Goal: Book appointment/travel/reservation

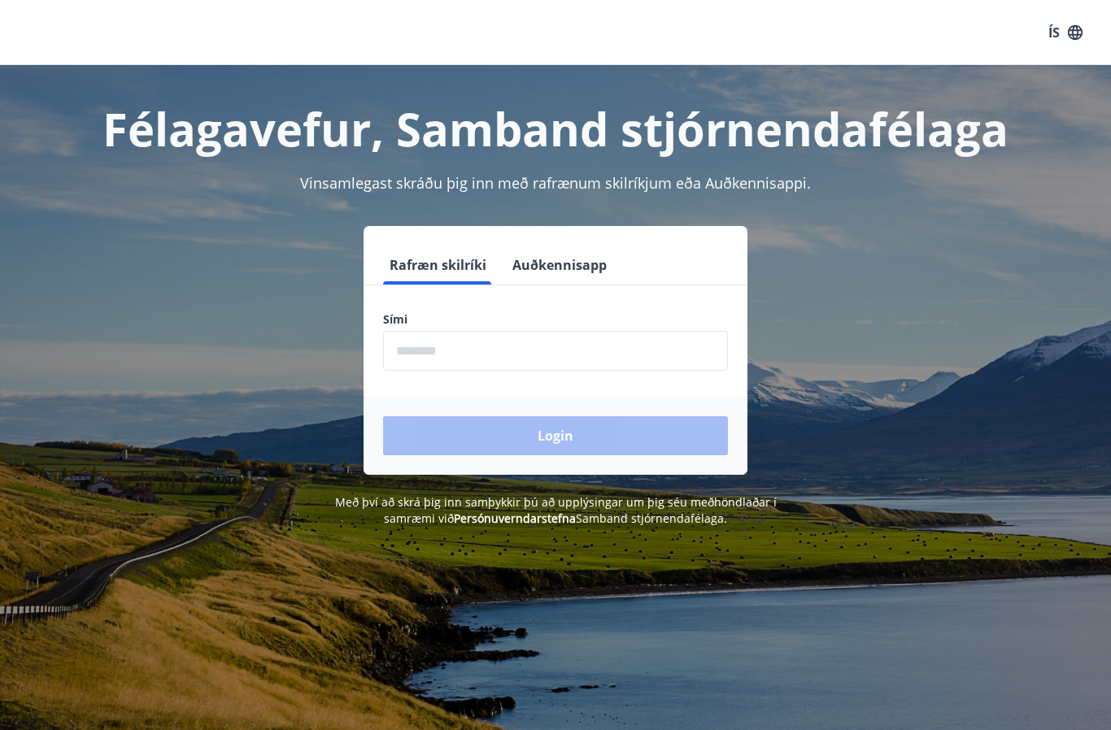
click at [450, 349] on input "phone" at bounding box center [555, 351] width 345 height 40
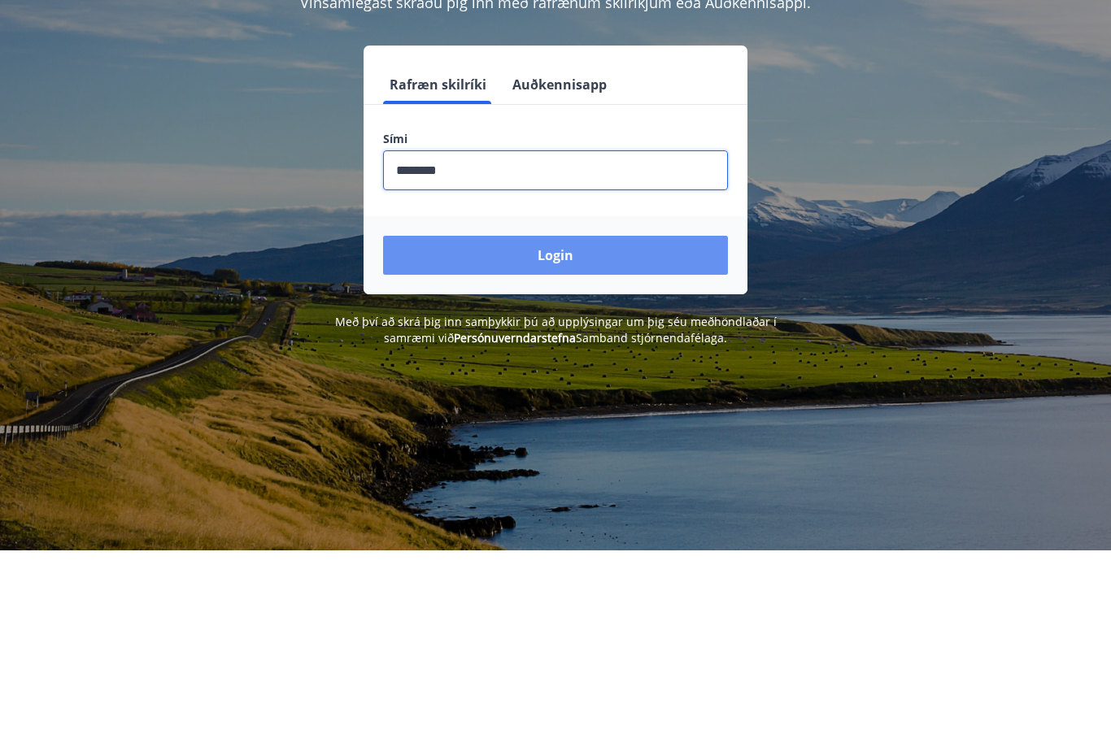
type input "********"
click at [605, 416] on button "Login" at bounding box center [555, 435] width 345 height 39
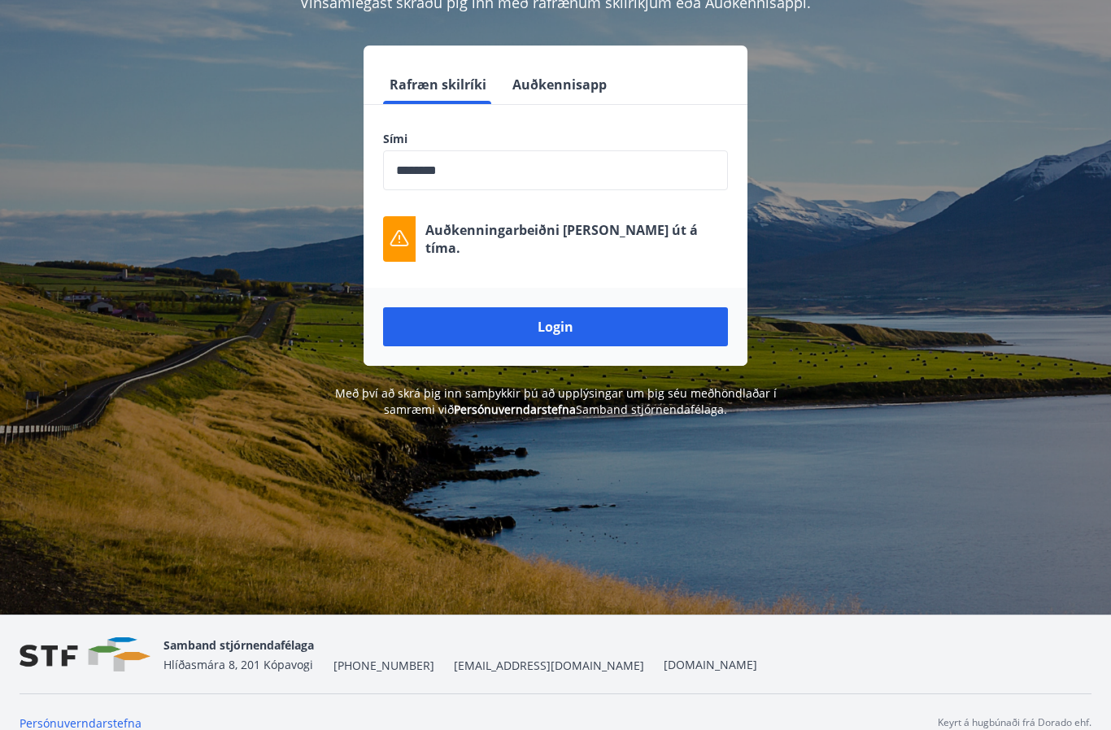
click at [562, 327] on button "Login" at bounding box center [555, 326] width 345 height 39
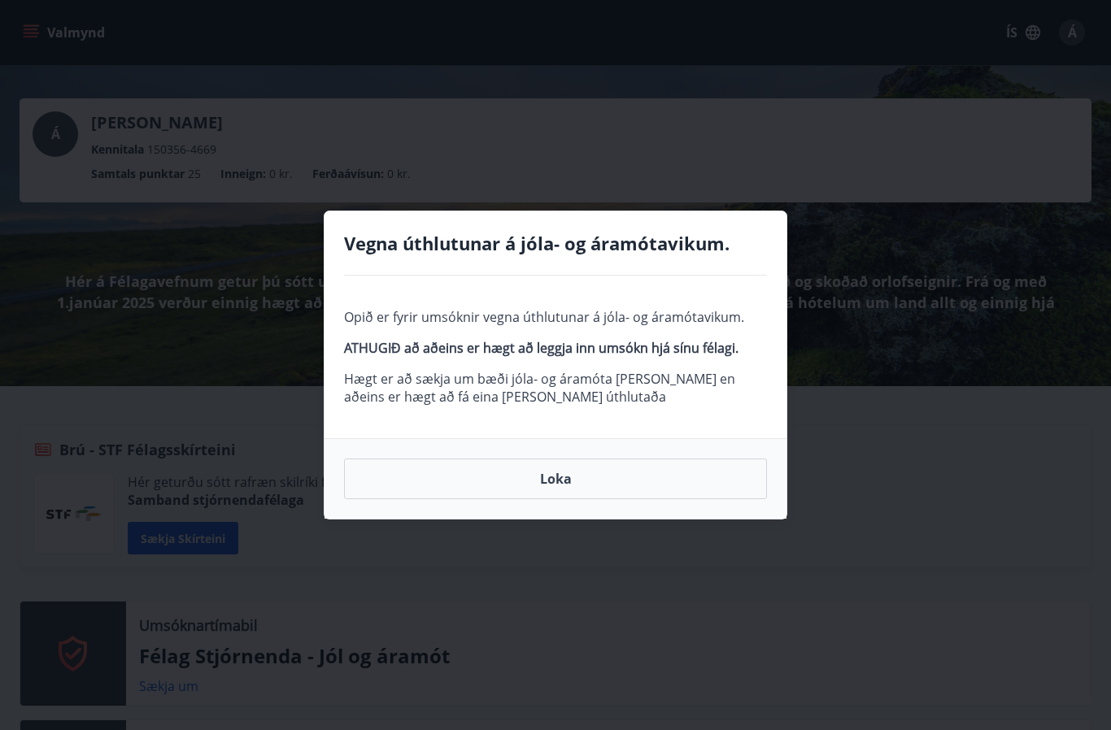
click at [551, 490] on button "Loka" at bounding box center [555, 479] width 423 height 41
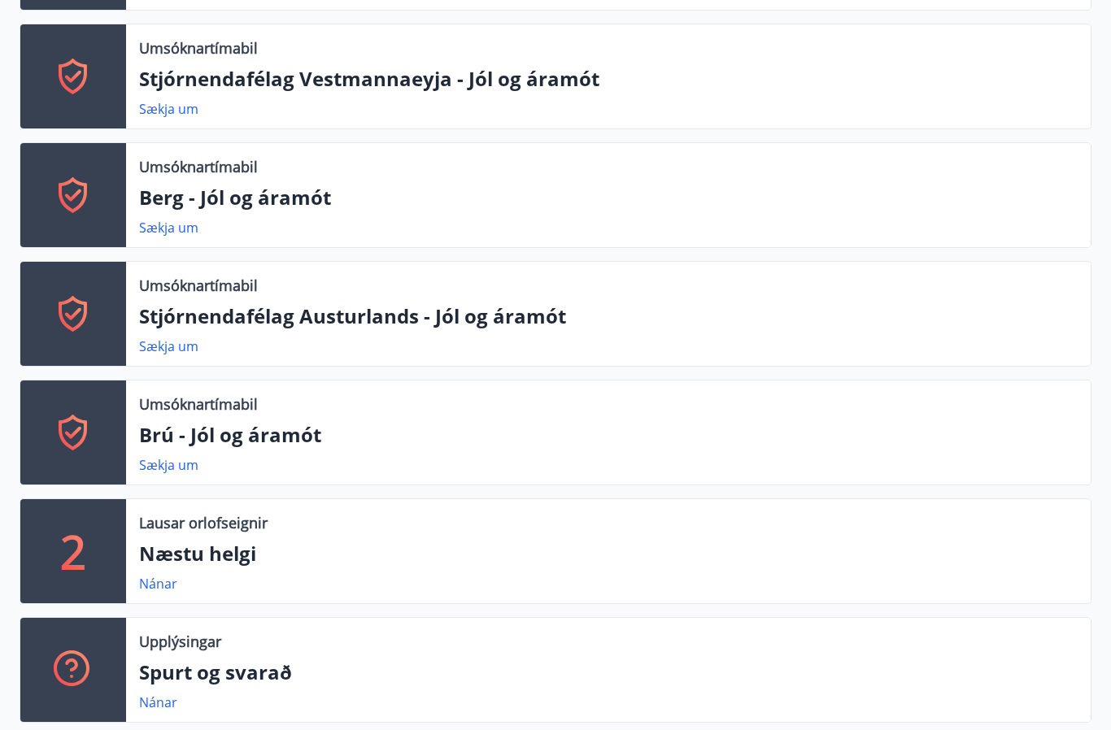
scroll to position [815, 0]
click at [173, 587] on link "Nánar" at bounding box center [158, 584] width 38 height 18
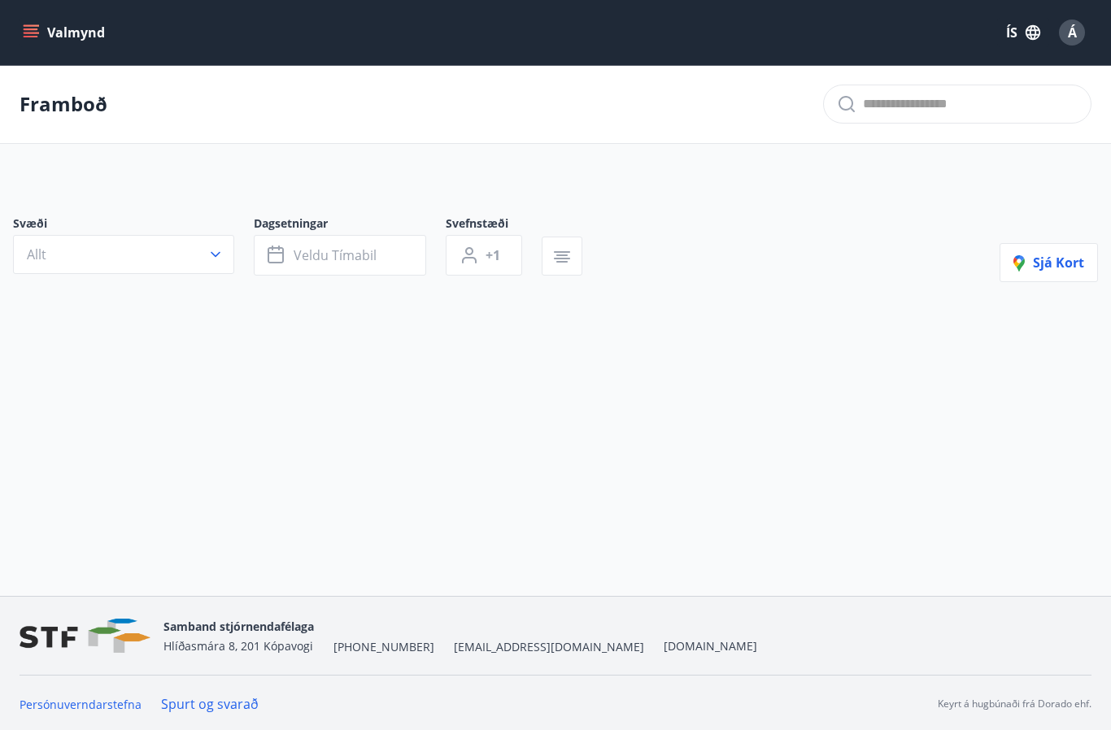
type input "*"
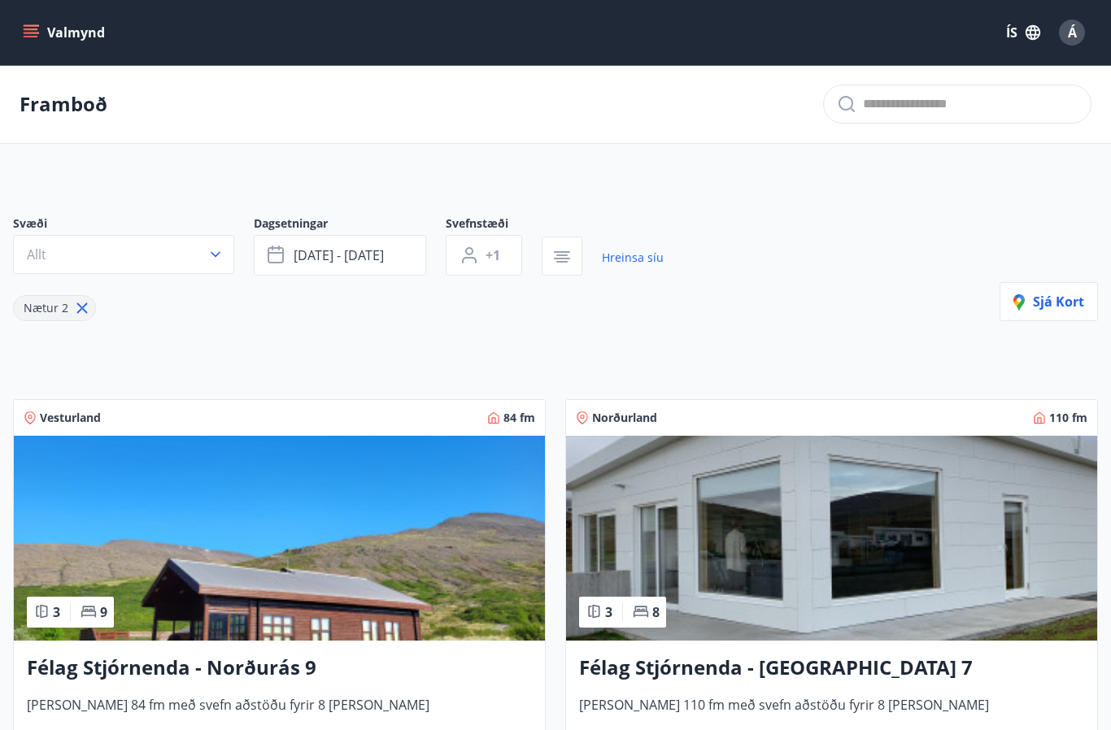
click at [282, 260] on icon "button" at bounding box center [276, 255] width 16 height 16
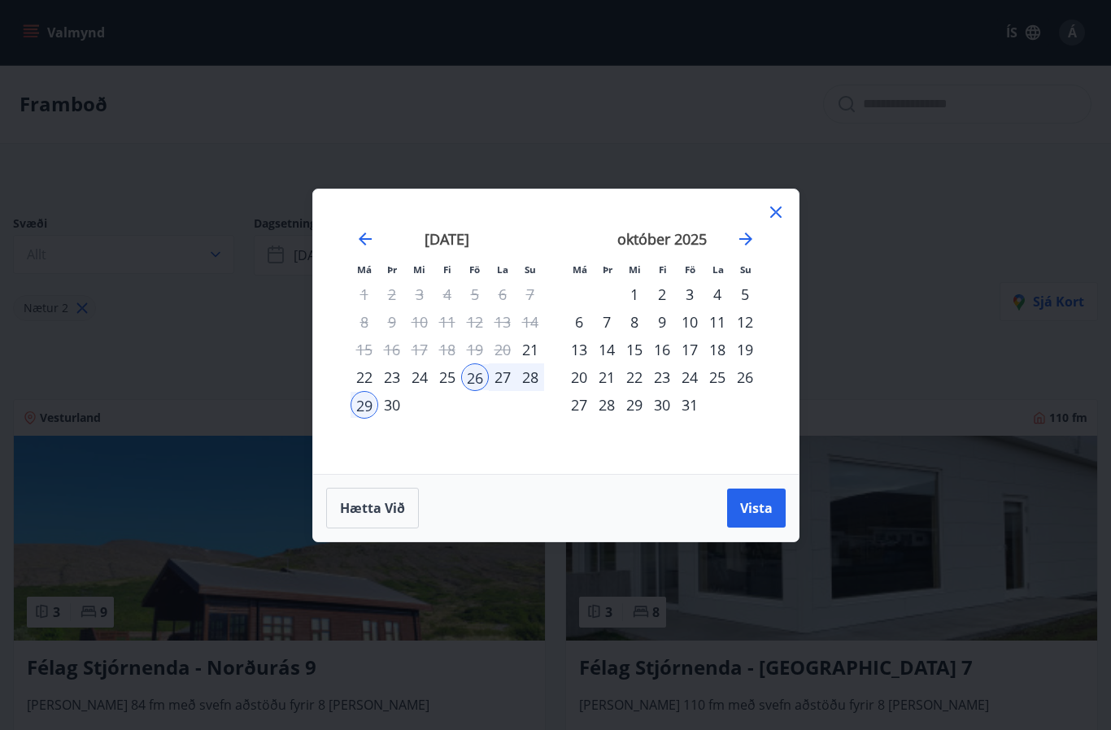
click at [751, 240] on icon "Move forward to switch to the next month." at bounding box center [745, 239] width 13 height 13
click at [746, 240] on icon "Move forward to switch to the next month." at bounding box center [746, 239] width 20 height 20
click at [747, 240] on icon "Move forward to switch to the next month." at bounding box center [746, 239] width 20 height 20
click at [751, 239] on icon "Move forward to switch to the next month." at bounding box center [745, 239] width 13 height 13
click at [752, 237] on icon "Move forward to switch to the next month." at bounding box center [746, 239] width 20 height 20
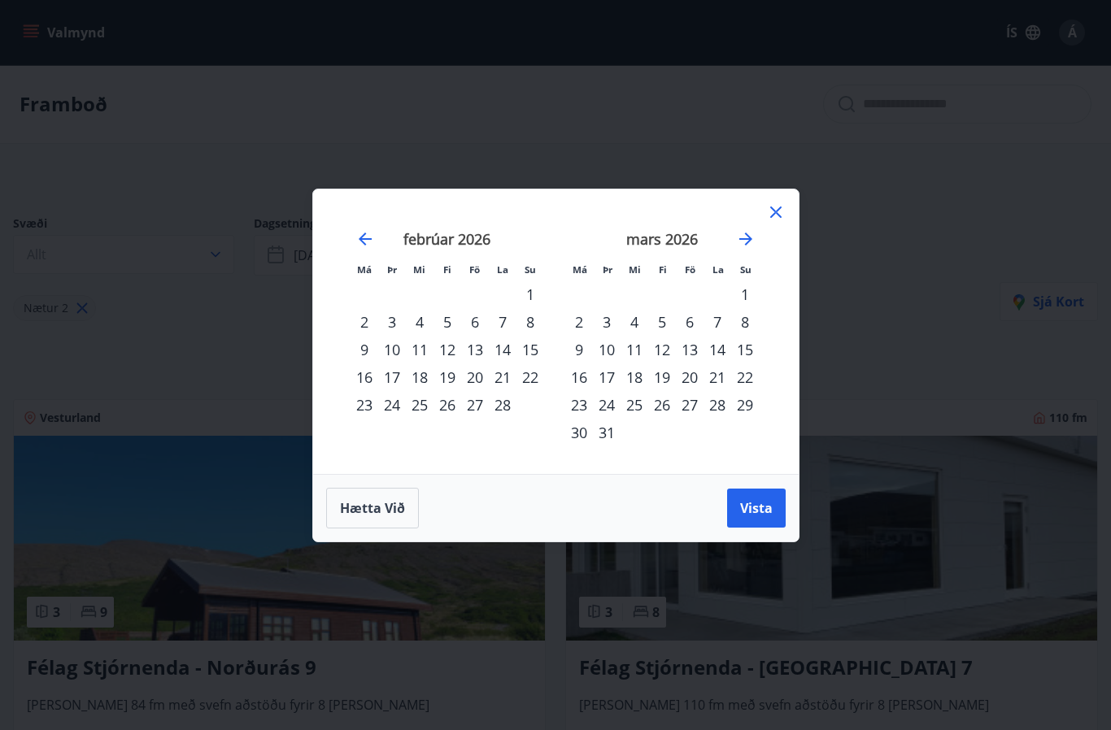
click at [691, 349] on div "13" at bounding box center [690, 350] width 28 height 28
click at [587, 378] on div "16" at bounding box center [579, 377] width 28 height 28
click at [772, 504] on span "Vista" at bounding box center [756, 508] width 33 height 18
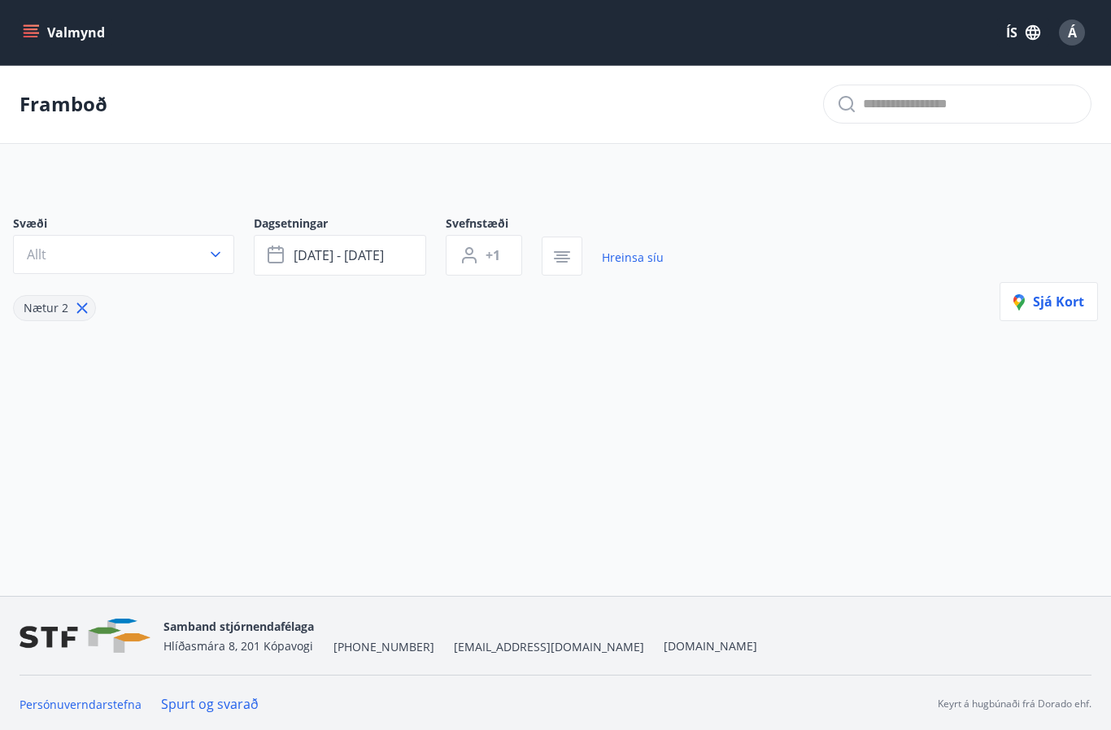
click at [202, 256] on button "Allt" at bounding box center [123, 254] width 221 height 39
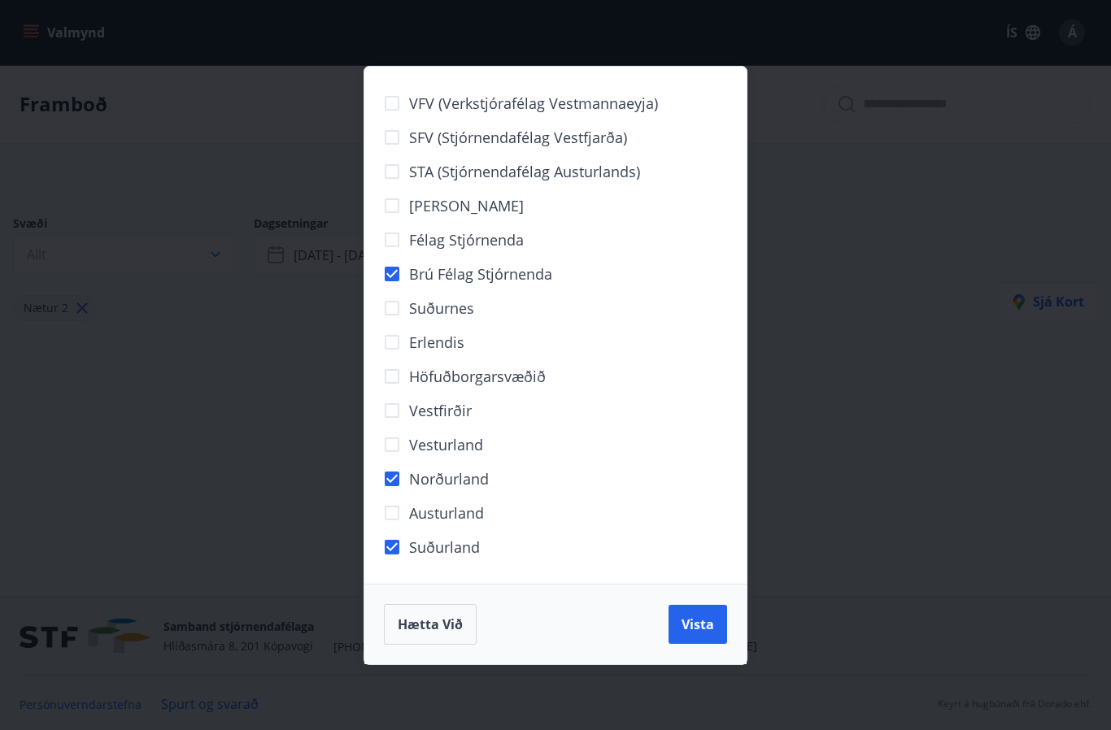
click at [703, 616] on span "Vista" at bounding box center [697, 625] width 33 height 18
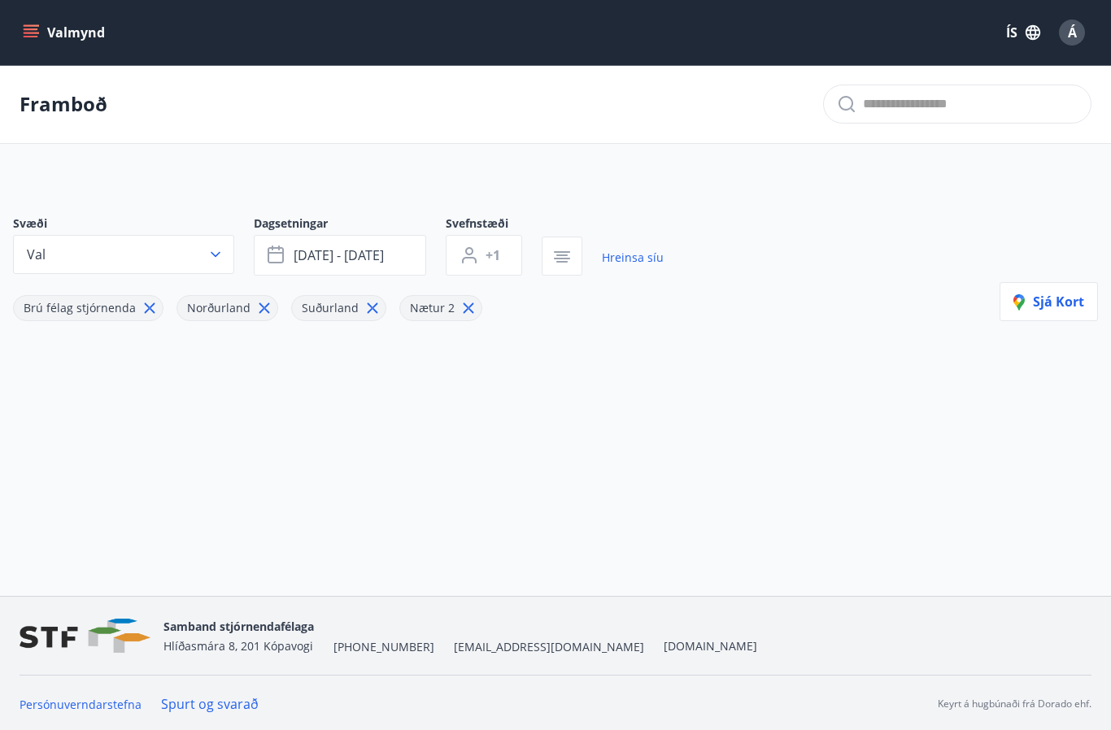
click at [1033, 596] on div "Valmynd ÍS Á Framboð Svæði Val Dagsetningar [DATE] - [DATE] Svefnstæði +1 Hrein…" at bounding box center [555, 298] width 1111 height 596
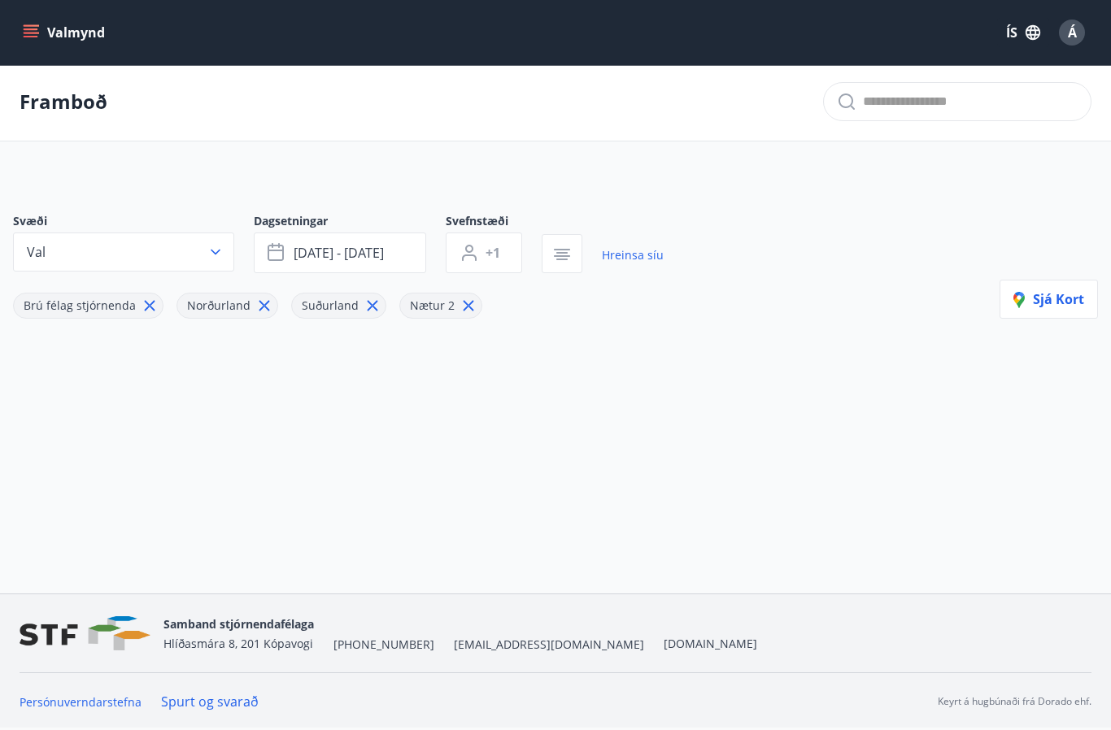
click at [1051, 283] on button "Sjá kort" at bounding box center [1048, 299] width 98 height 39
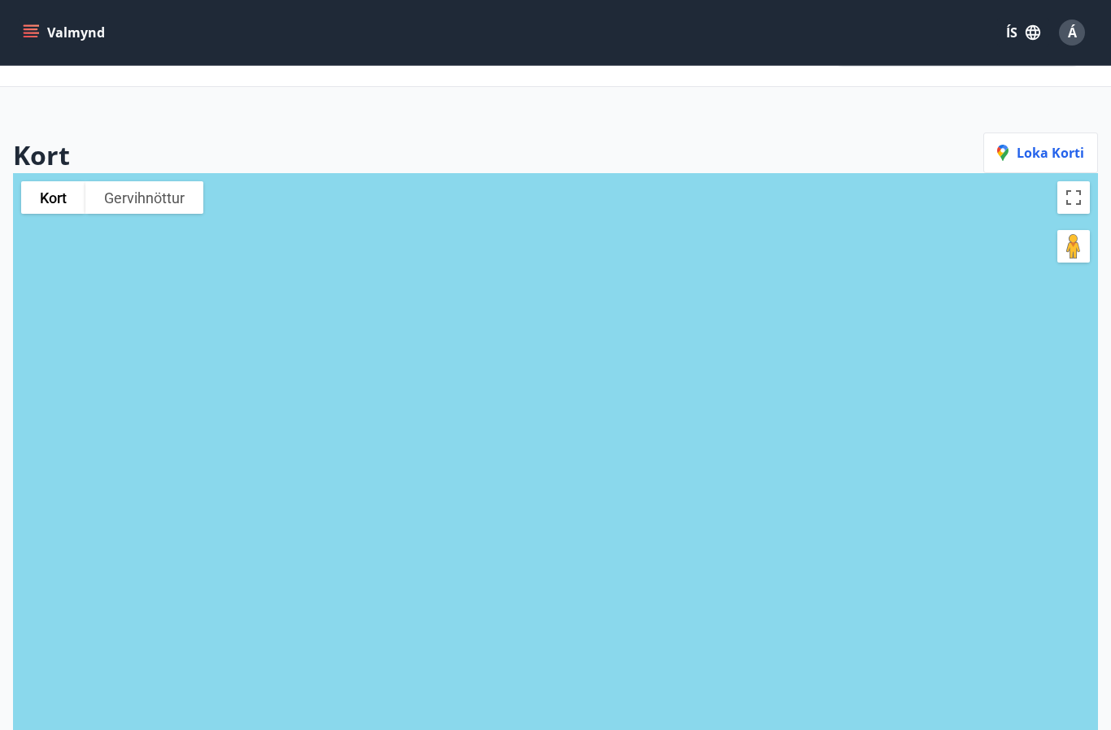
scroll to position [0, 0]
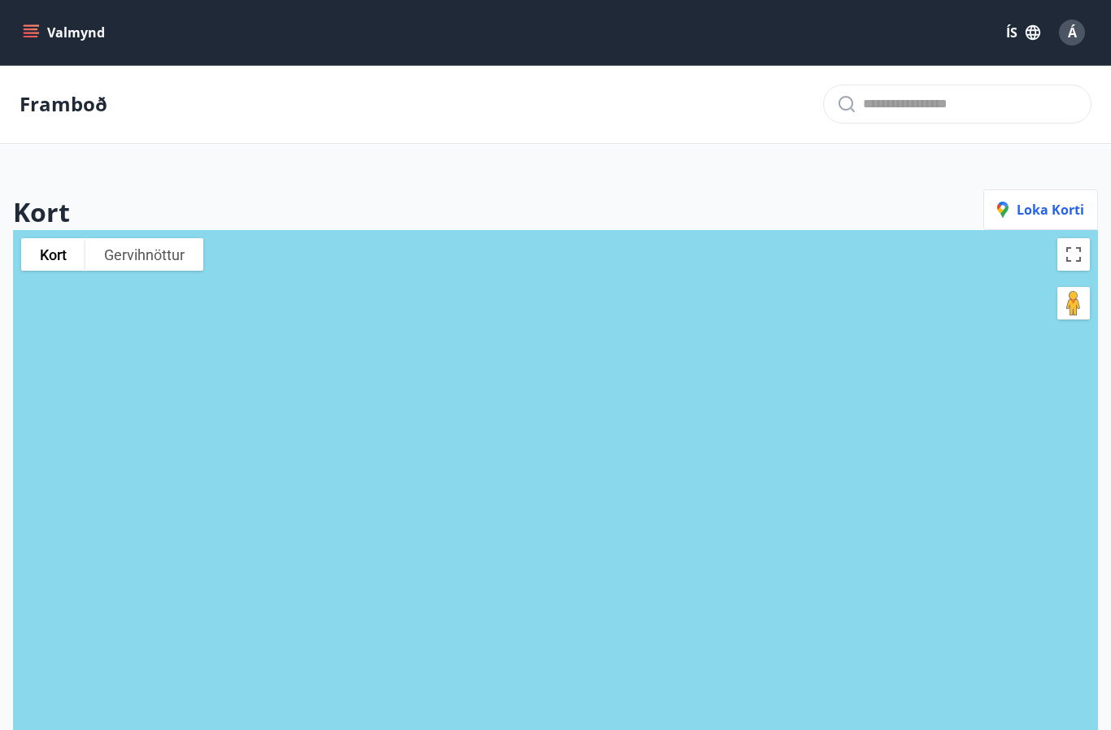
click at [42, 39] on button "Valmynd" at bounding box center [66, 32] width 92 height 29
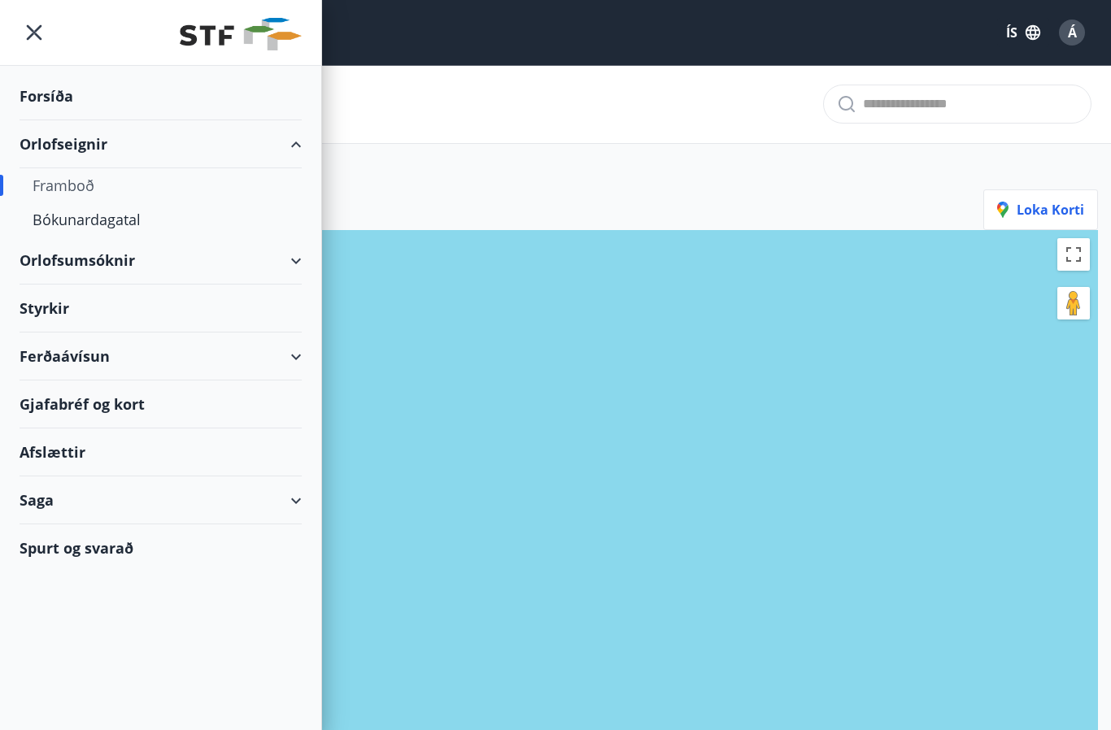
click at [290, 143] on div "Orlofseignir" at bounding box center [161, 144] width 282 height 48
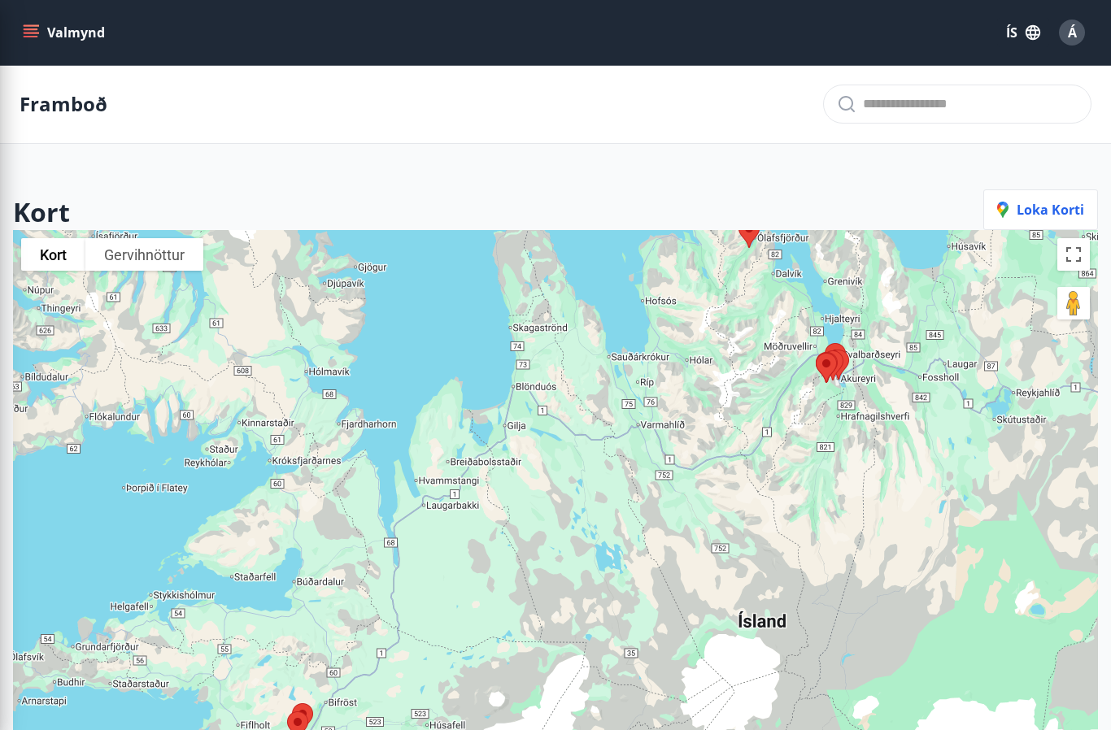
click at [542, 530] on div at bounding box center [555, 595] width 1085 height 730
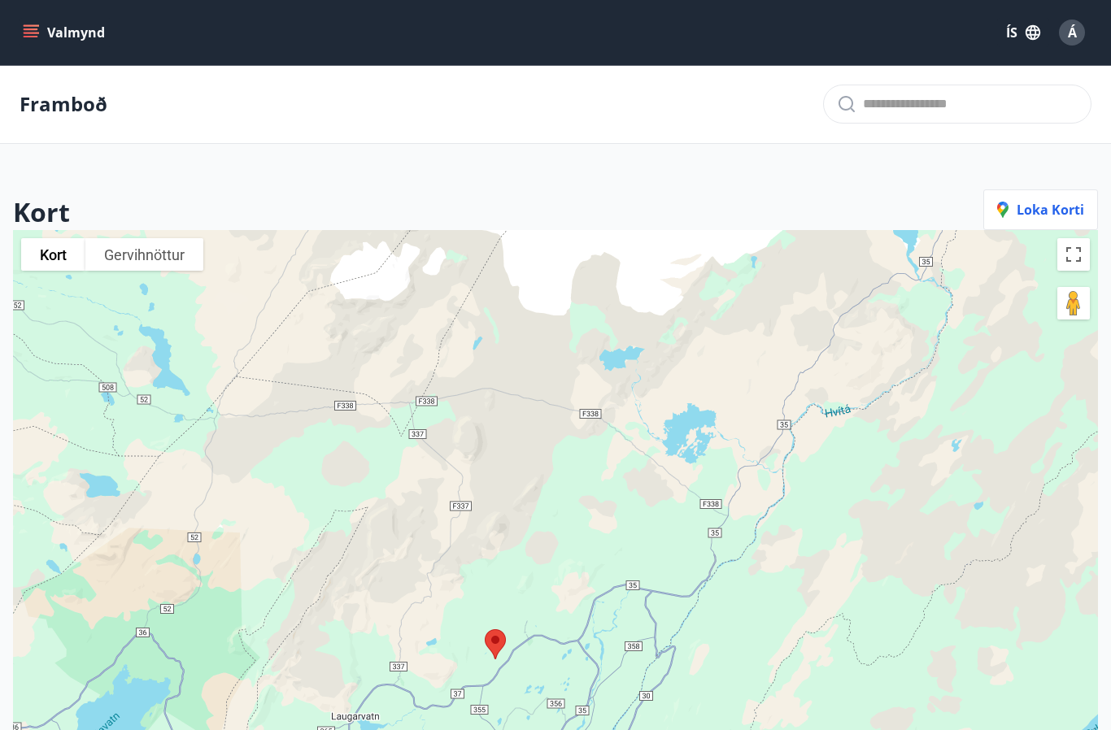
click at [77, 38] on button "Valmynd" at bounding box center [66, 32] width 92 height 29
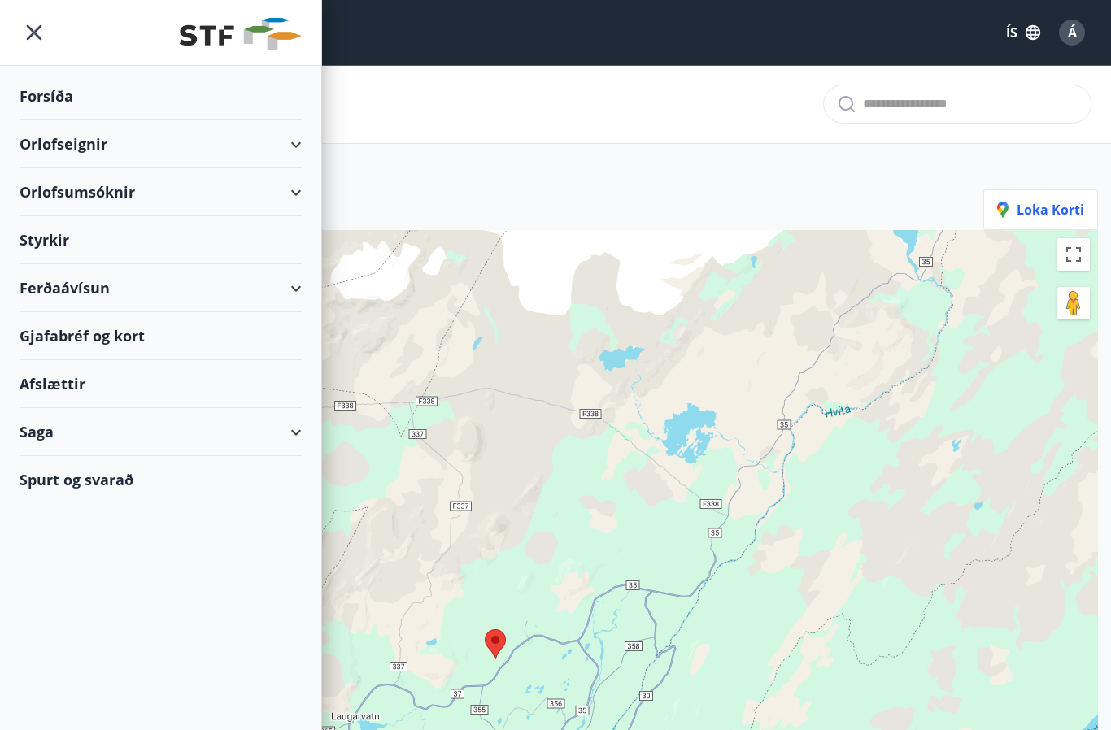
click at [301, 146] on div "Orlofseignir" at bounding box center [161, 144] width 282 height 48
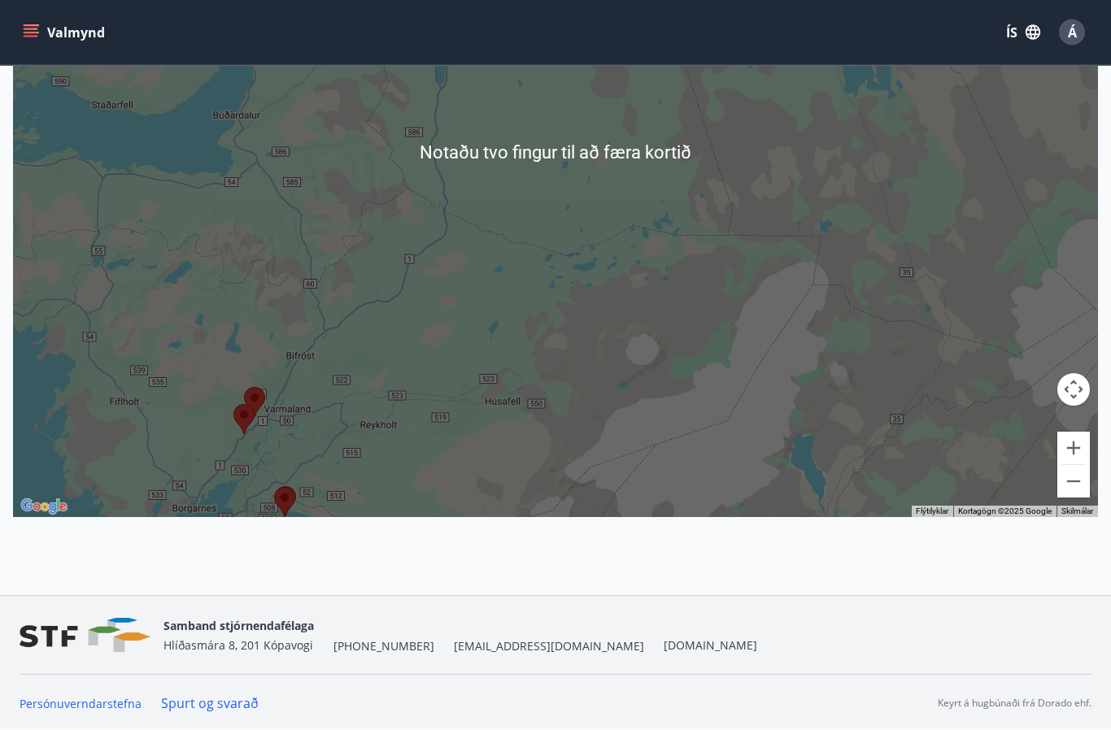
scroll to position [445, 0]
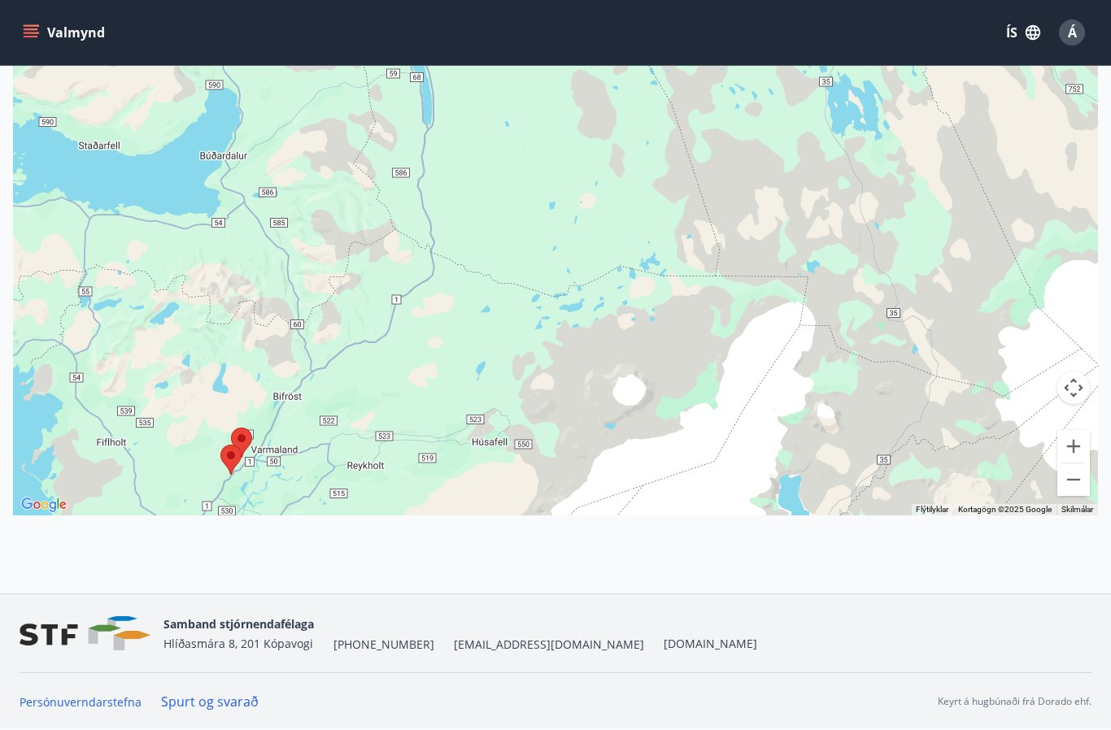
click at [28, 34] on icon "menu" at bounding box center [31, 32] width 16 height 16
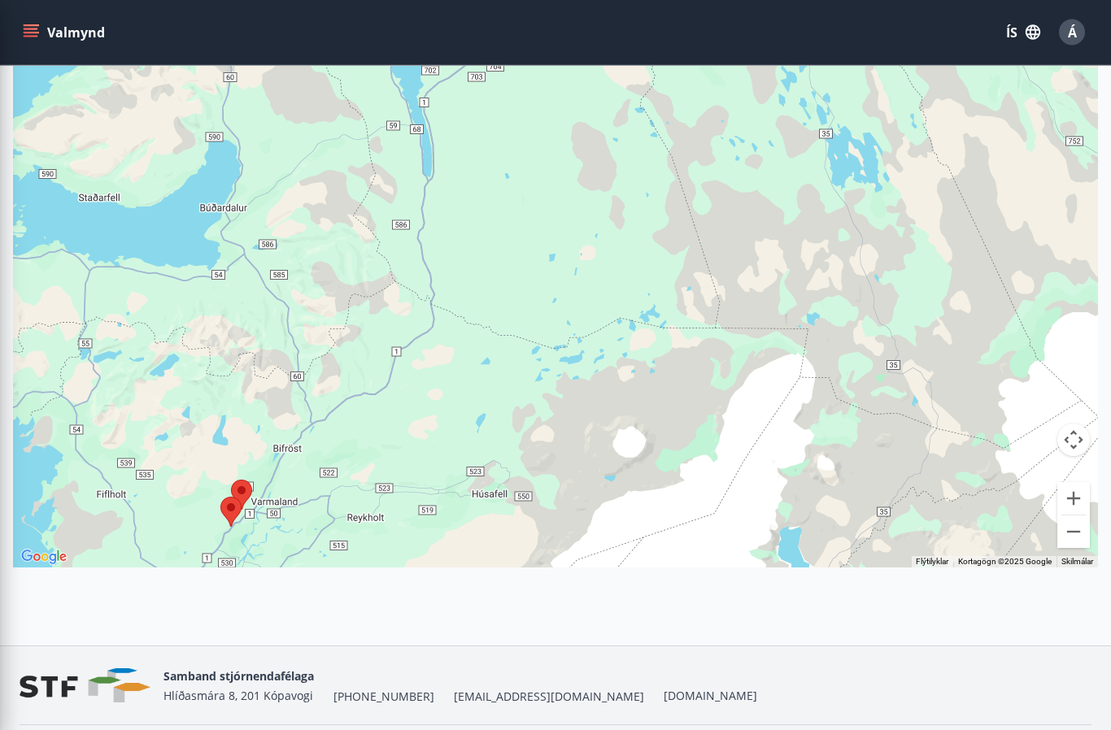
scroll to position [393, 0]
click at [58, 40] on button "Valmynd" at bounding box center [66, 32] width 92 height 29
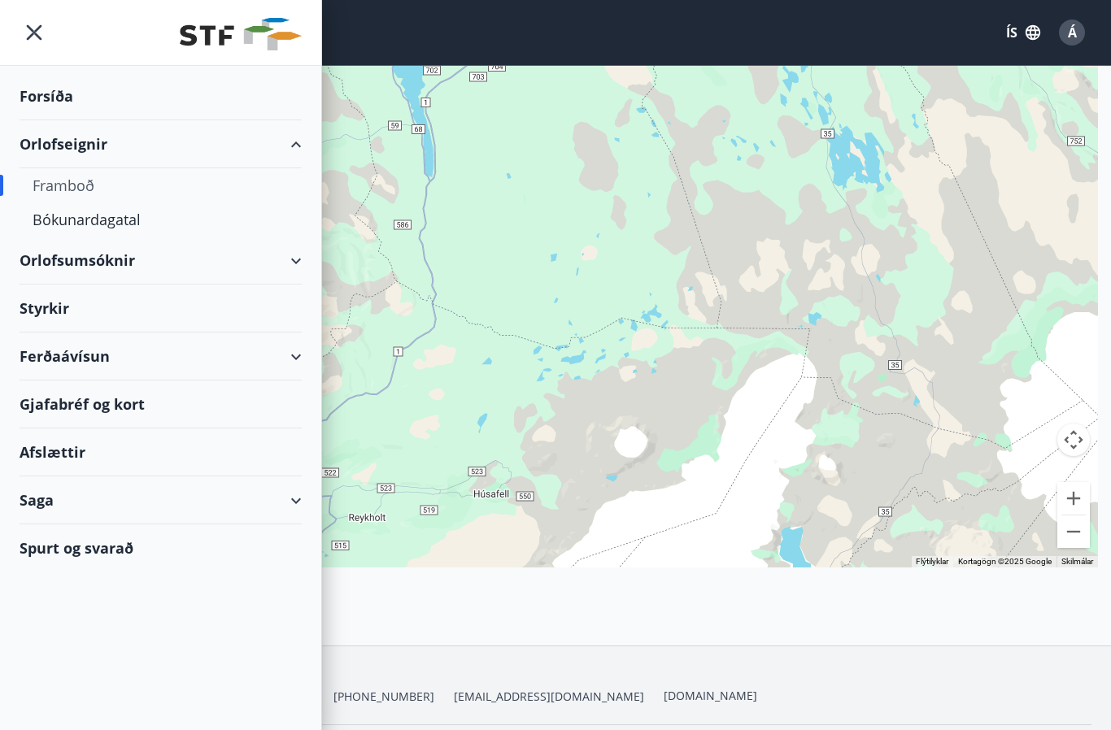
click at [81, 107] on div "Forsíða" at bounding box center [161, 96] width 282 height 48
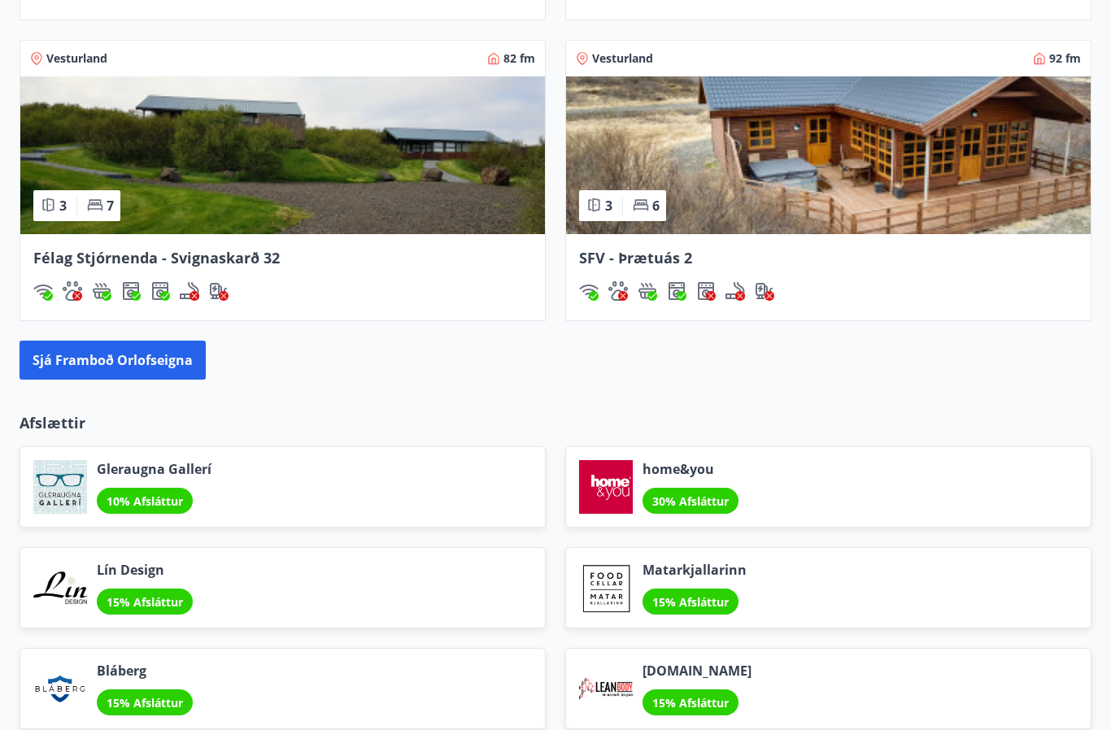
scroll to position [2347, 0]
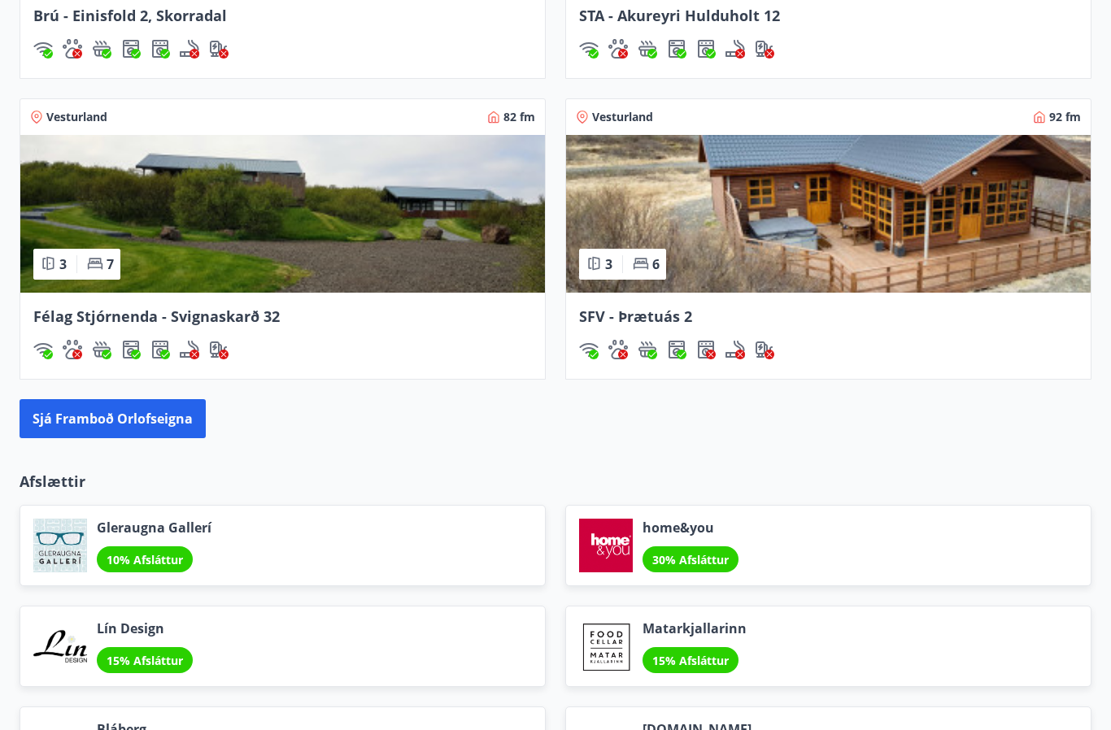
click at [111, 428] on button "Sjá framboð orlofseigna" at bounding box center [113, 418] width 186 height 39
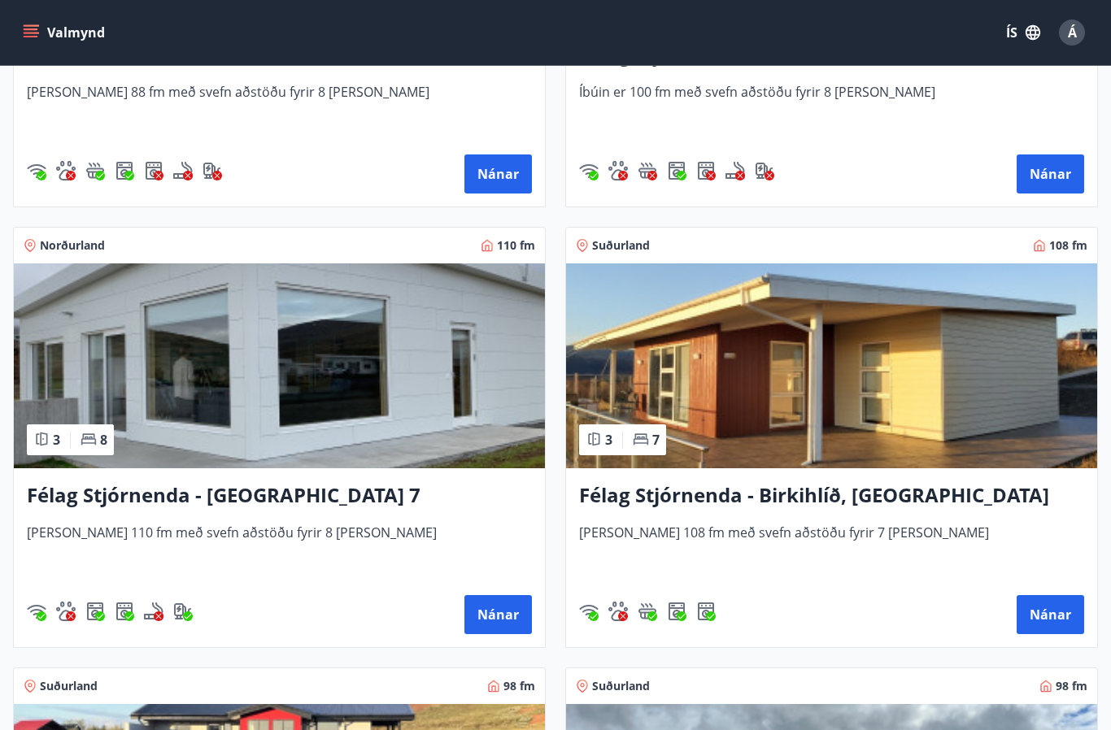
scroll to position [4980, 0]
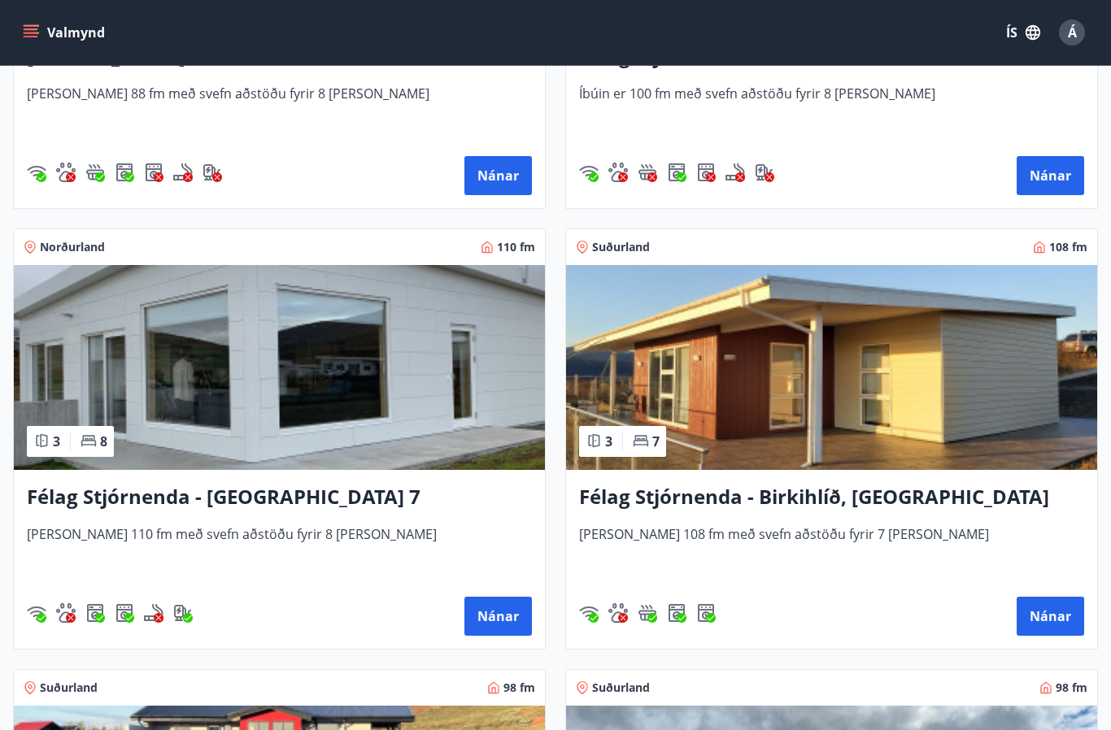
click at [1067, 612] on button "Nánar" at bounding box center [1049, 616] width 67 height 39
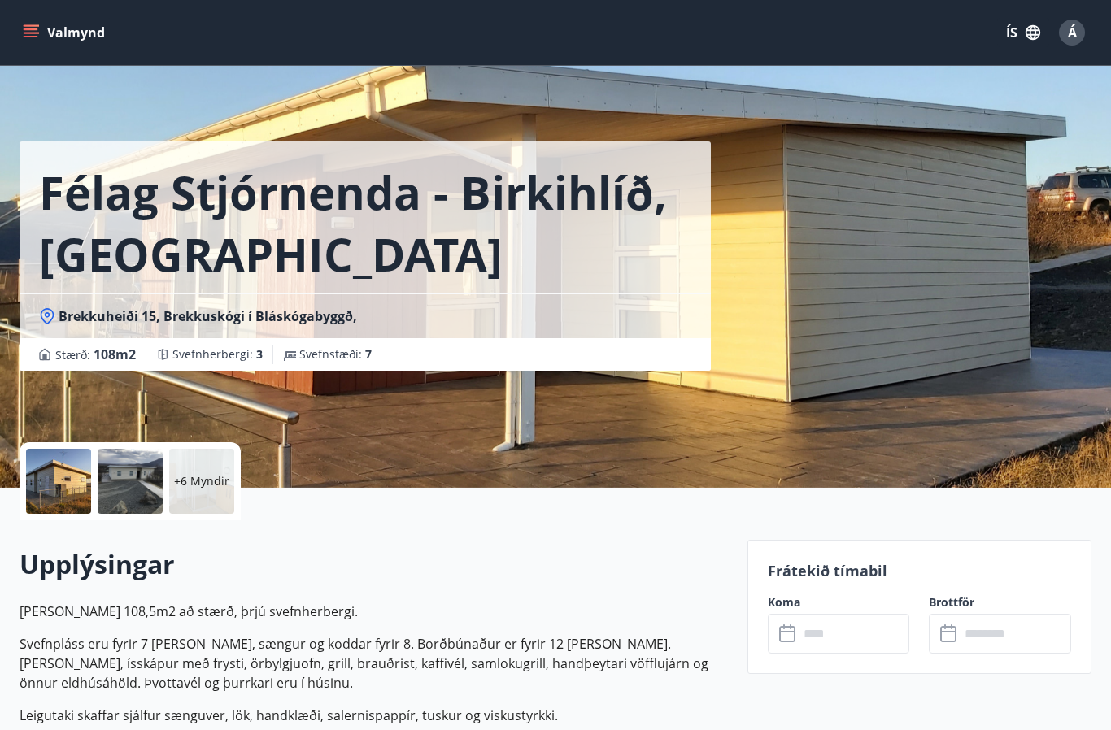
click at [65, 490] on div at bounding box center [58, 481] width 65 height 65
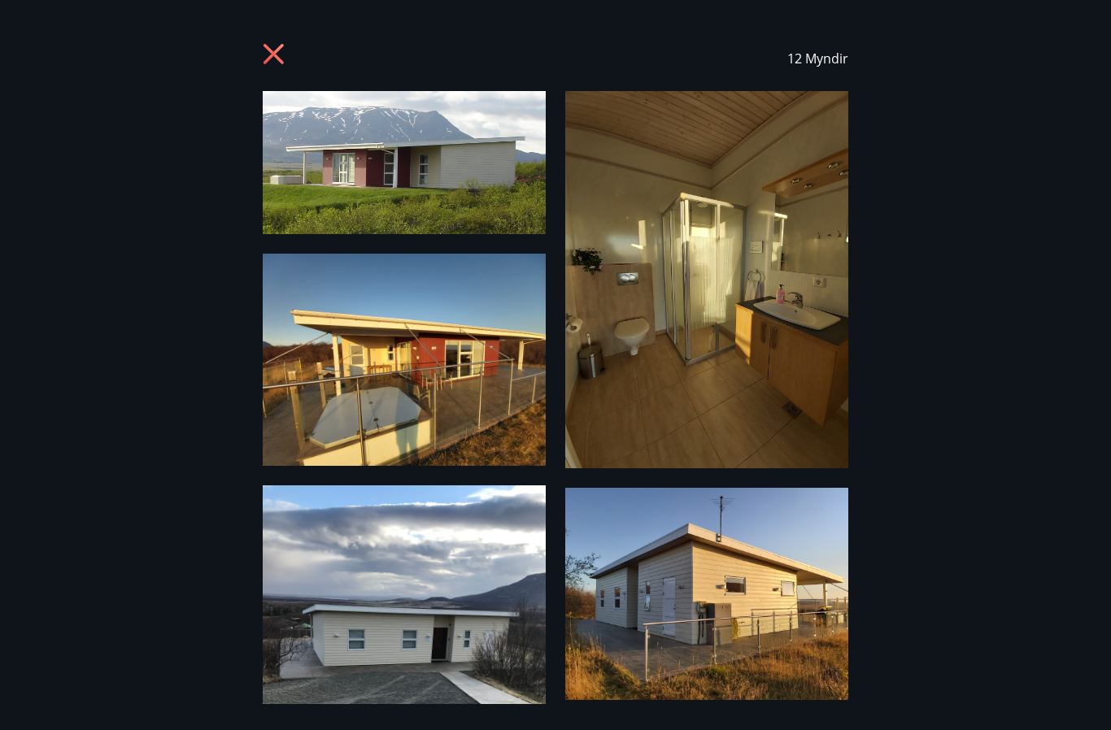
click at [281, 68] on icon at bounding box center [276, 56] width 26 height 26
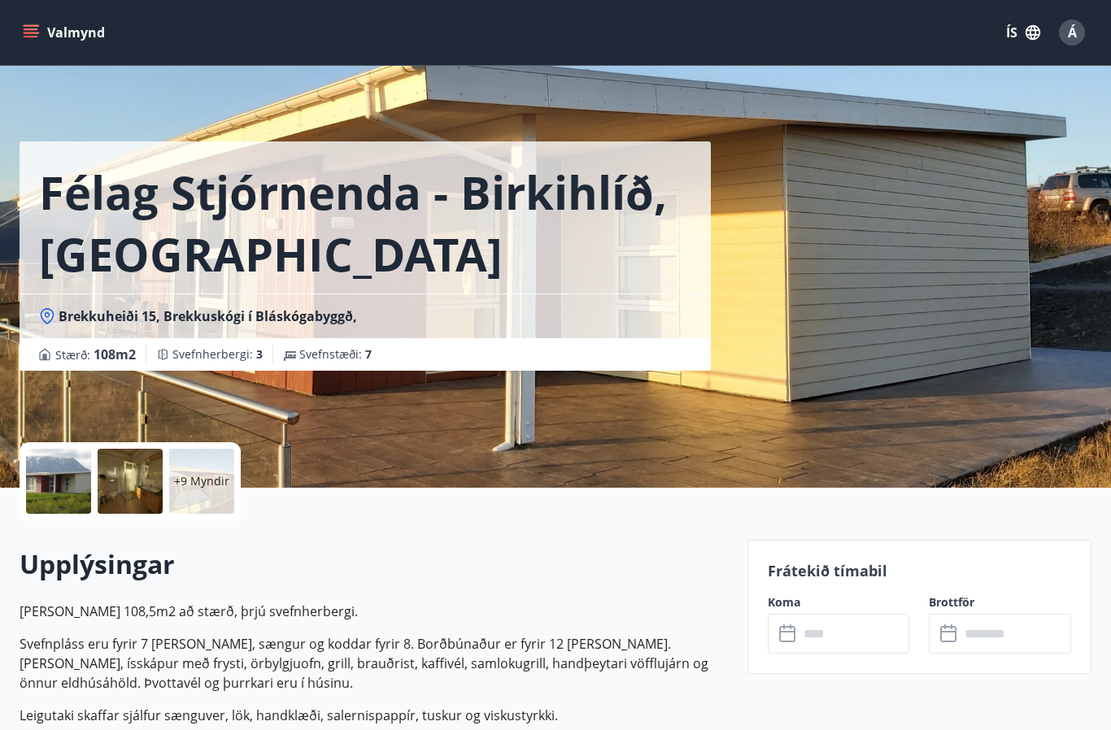
click at [837, 571] on p "Frátekið tímabil" at bounding box center [919, 570] width 303 height 21
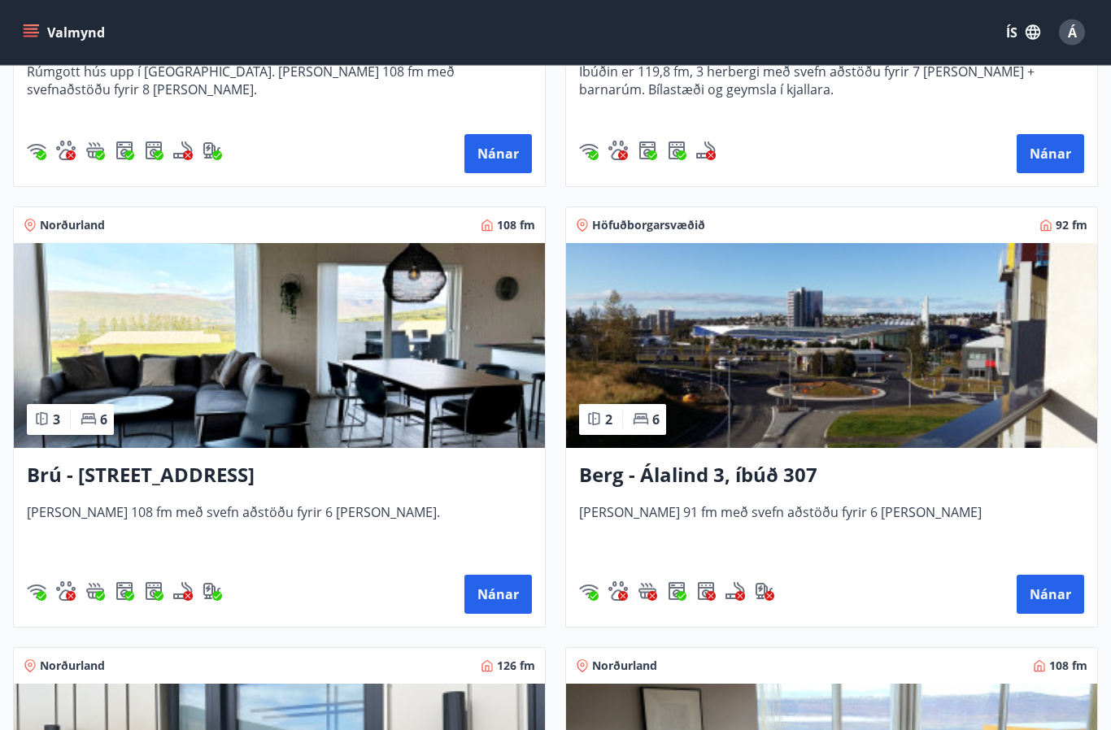
scroll to position [620, 0]
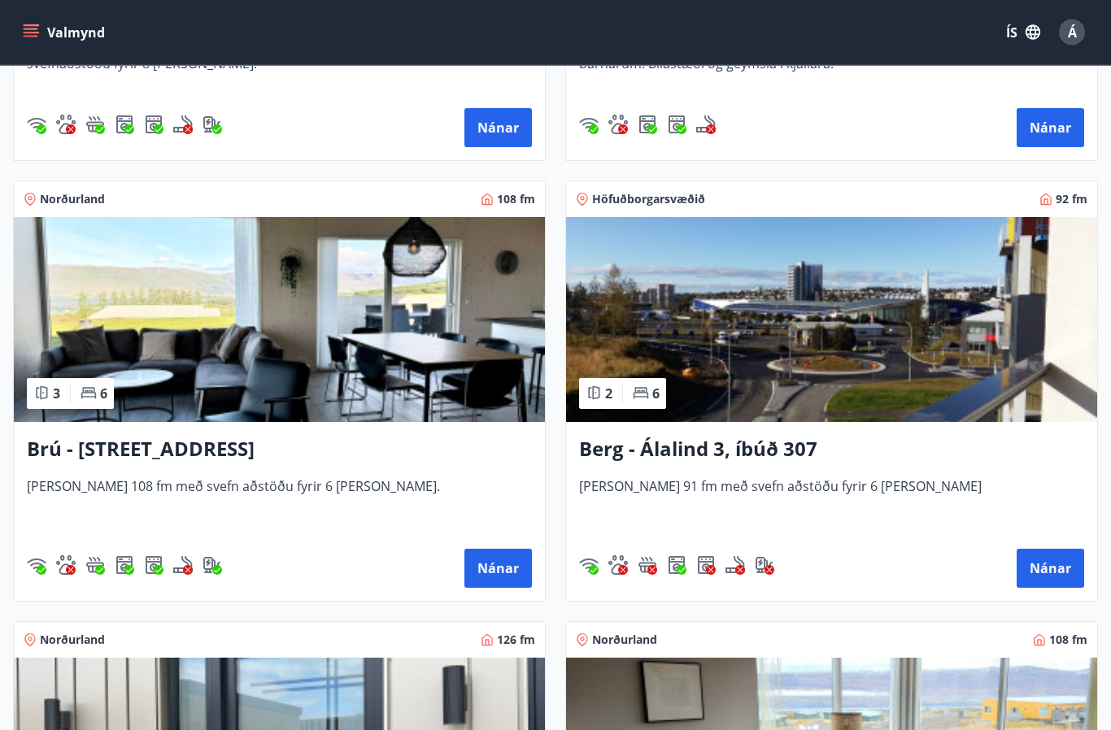
click at [276, 467] on div "Brú - Hyrnuland 14, [GEOGRAPHIC_DATA] [PERSON_NAME] 108 fm með svefn aðstöðu fy…" at bounding box center [279, 512] width 531 height 179
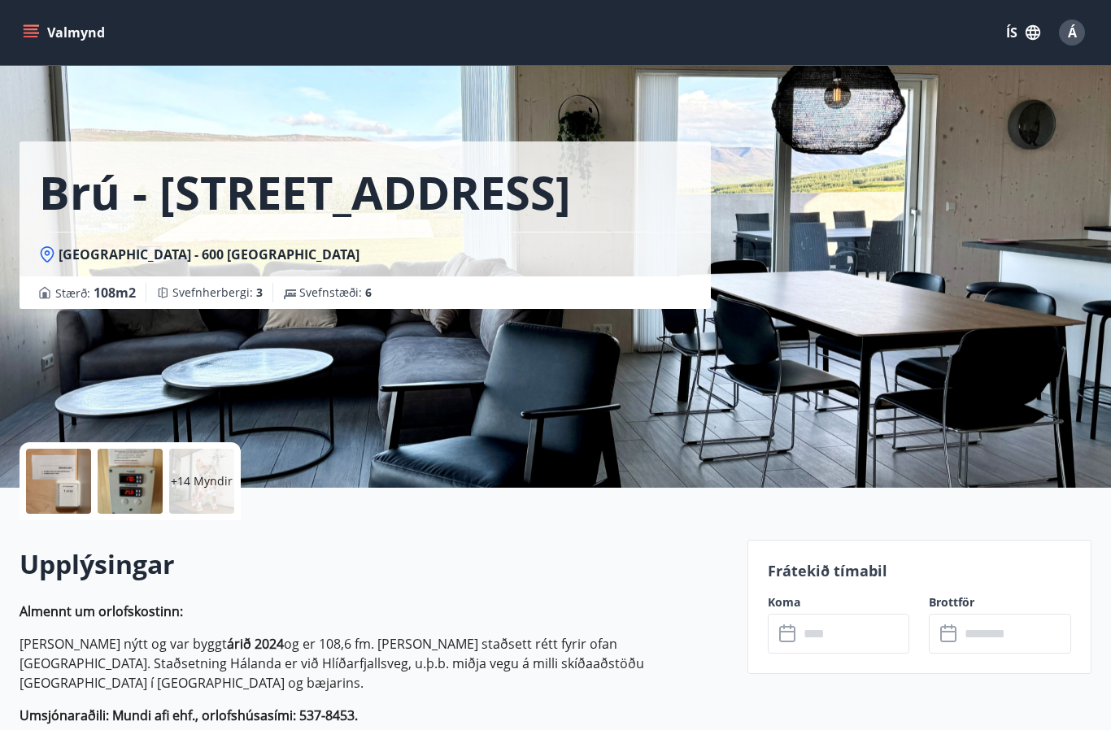
click at [74, 500] on div at bounding box center [58, 481] width 65 height 65
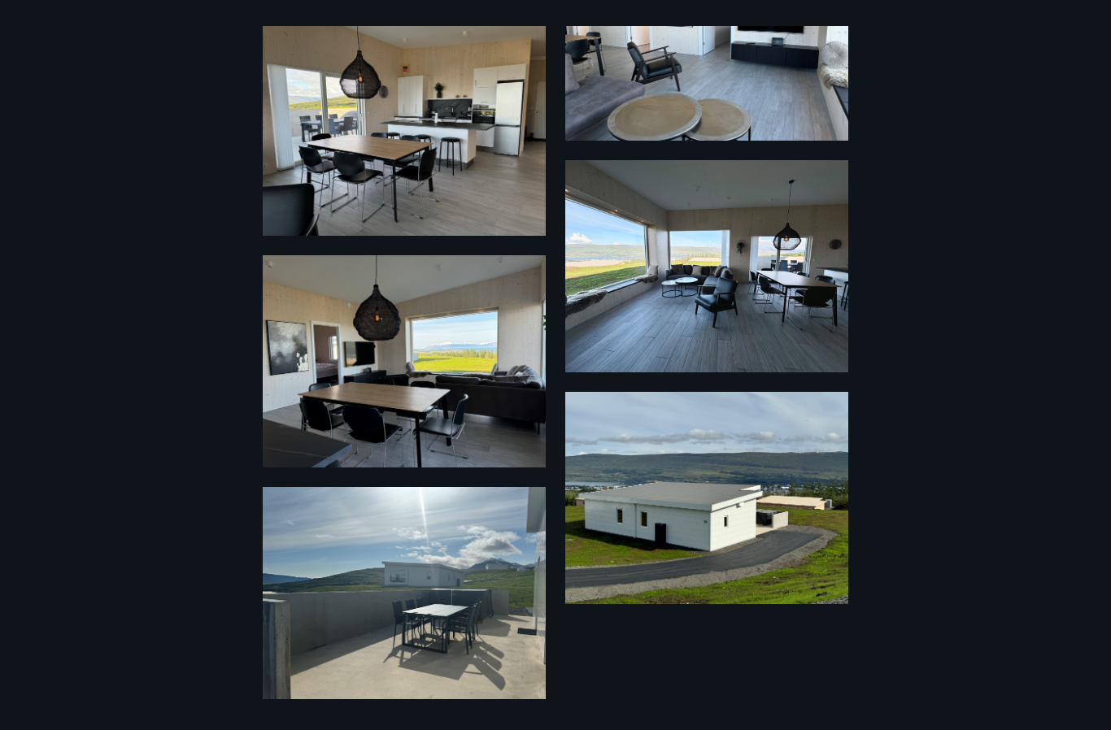
scroll to position [2445, 0]
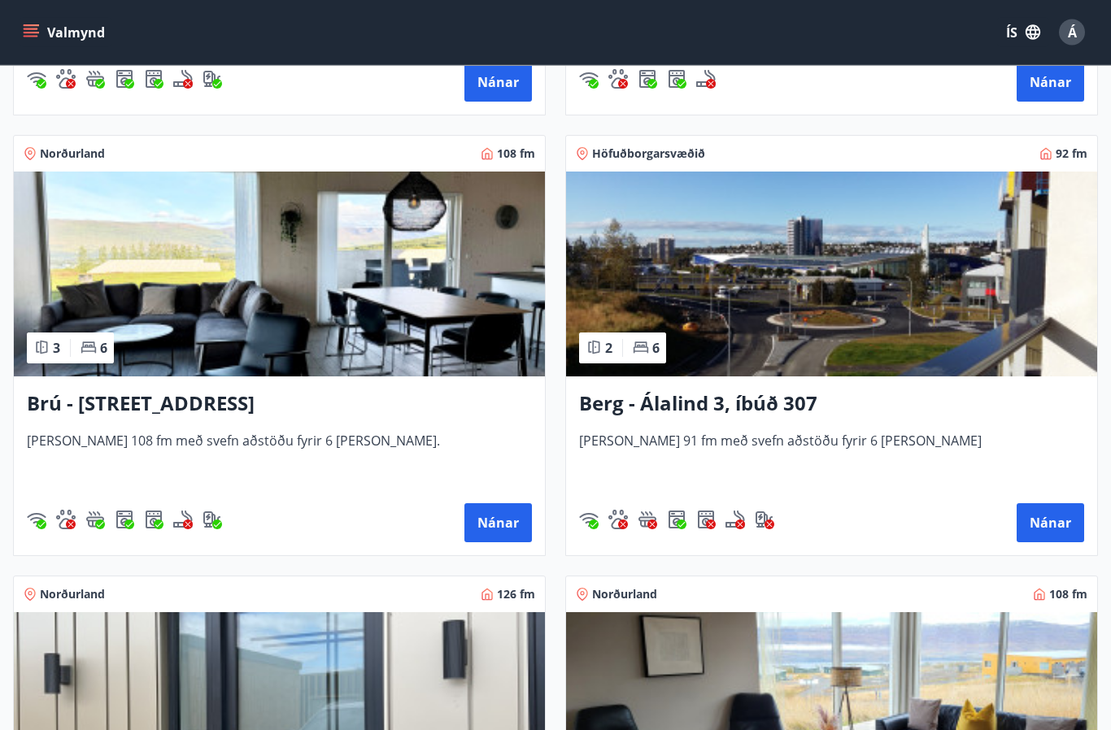
scroll to position [658, 0]
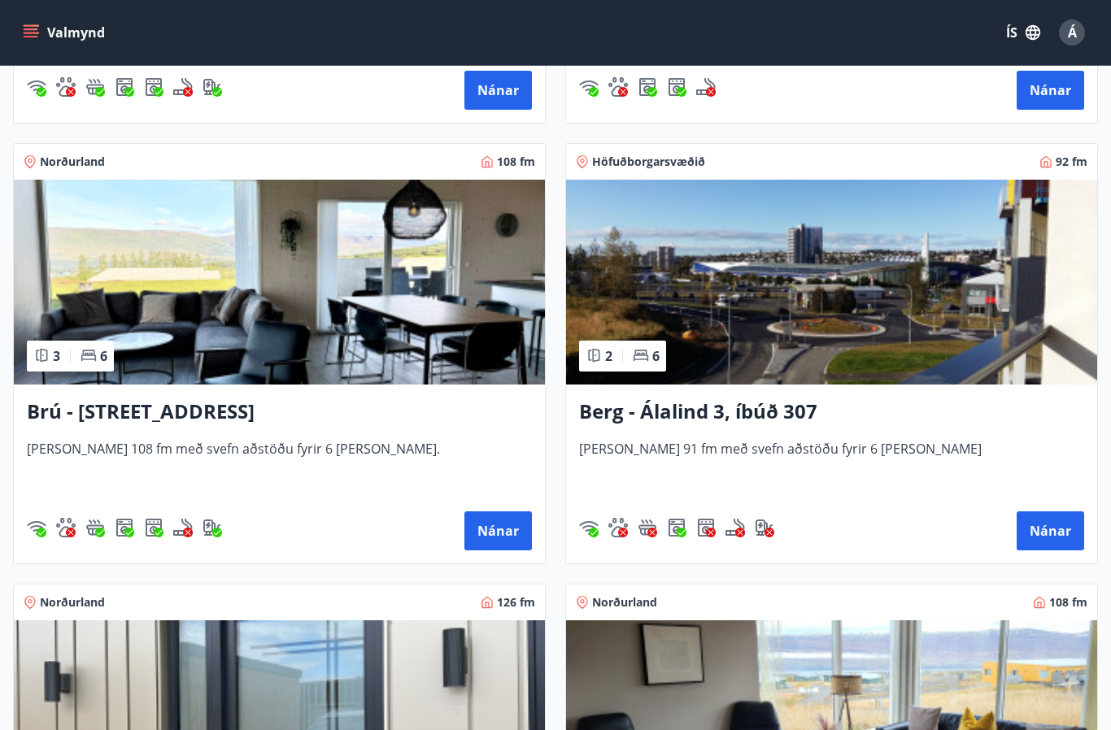
click at [507, 522] on button "Nánar" at bounding box center [497, 530] width 67 height 39
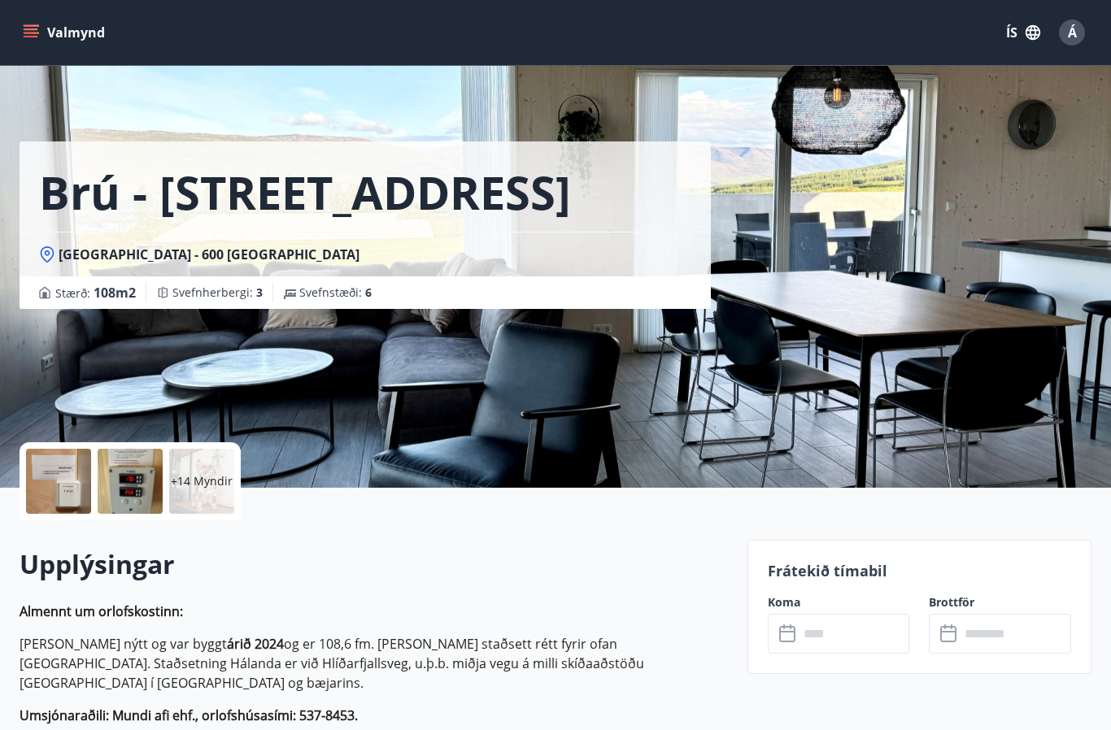
click at [822, 636] on input "text" at bounding box center [854, 634] width 111 height 40
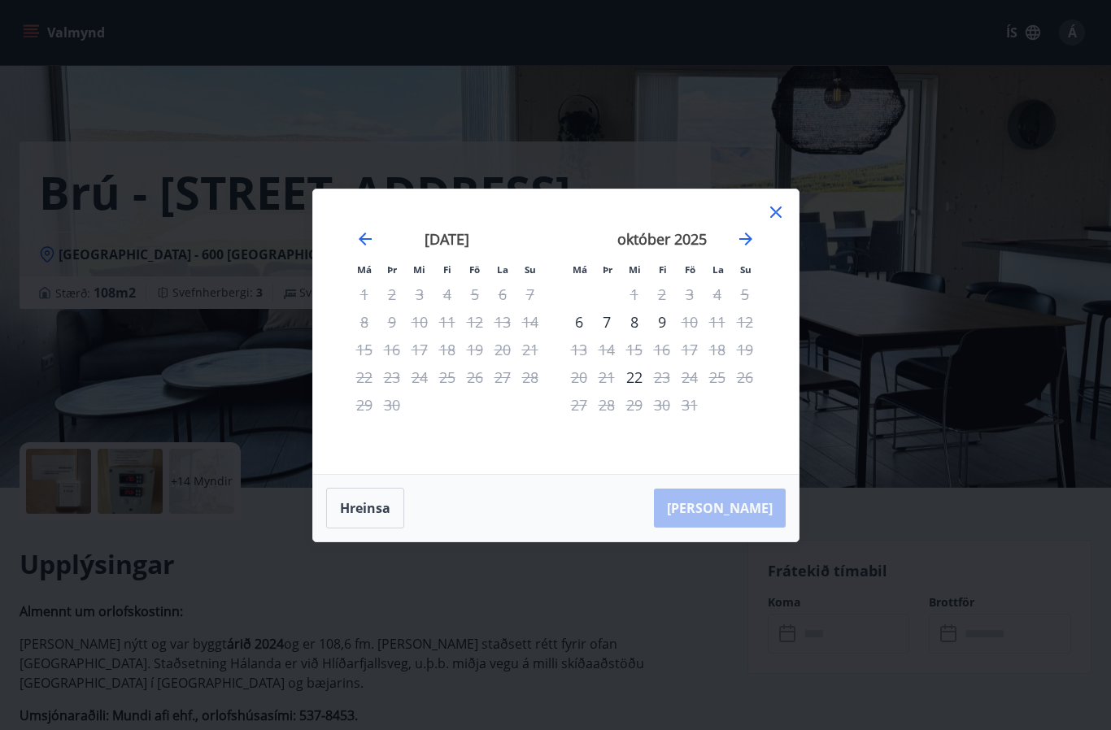
click at [736, 249] on icon "Move forward to switch to the next month." at bounding box center [746, 239] width 20 height 20
click at [742, 249] on icon "Move forward to switch to the next month." at bounding box center [746, 239] width 20 height 20
click at [749, 249] on icon "Move forward to switch to the next month." at bounding box center [746, 239] width 20 height 20
click at [737, 249] on icon "Move forward to switch to the next month." at bounding box center [746, 239] width 20 height 20
click at [755, 249] on icon "Move forward to switch to the next month." at bounding box center [746, 239] width 20 height 20
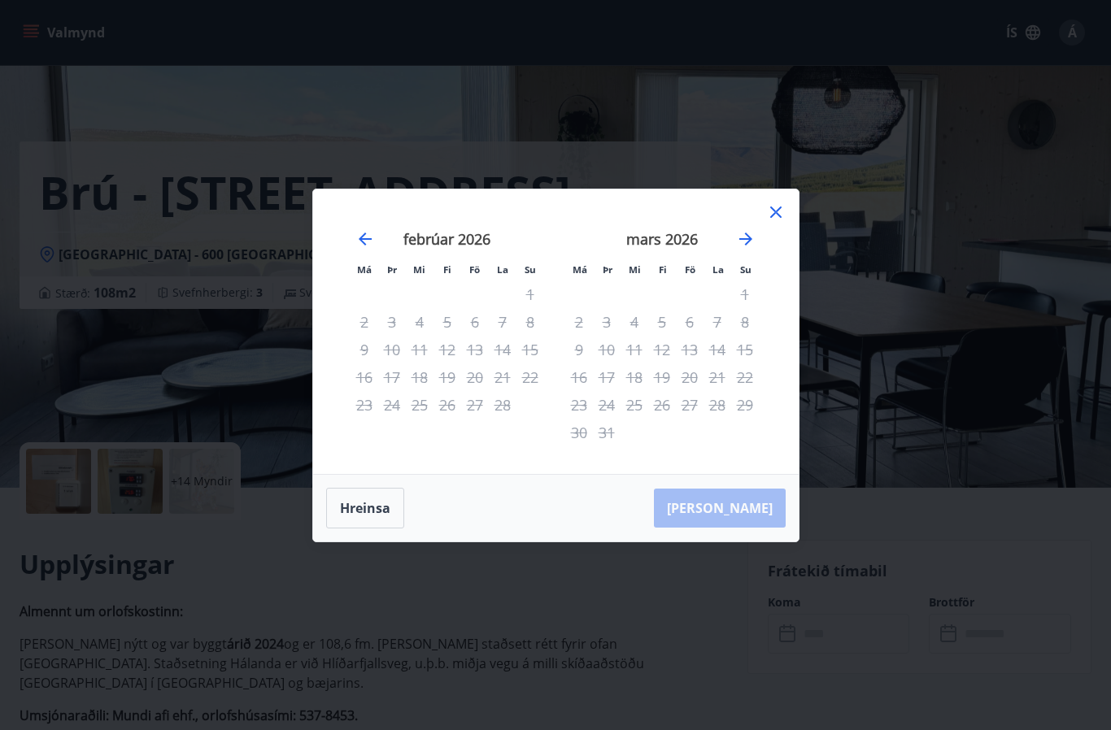
click at [747, 249] on icon "Move forward to switch to the next month." at bounding box center [746, 239] width 20 height 20
click at [755, 249] on icon "Move forward to switch to the next month." at bounding box center [746, 239] width 20 height 20
click at [753, 249] on icon "Move forward to switch to the next month." at bounding box center [746, 239] width 20 height 20
click at [747, 246] on icon "Move forward to switch to the next month." at bounding box center [745, 239] width 13 height 13
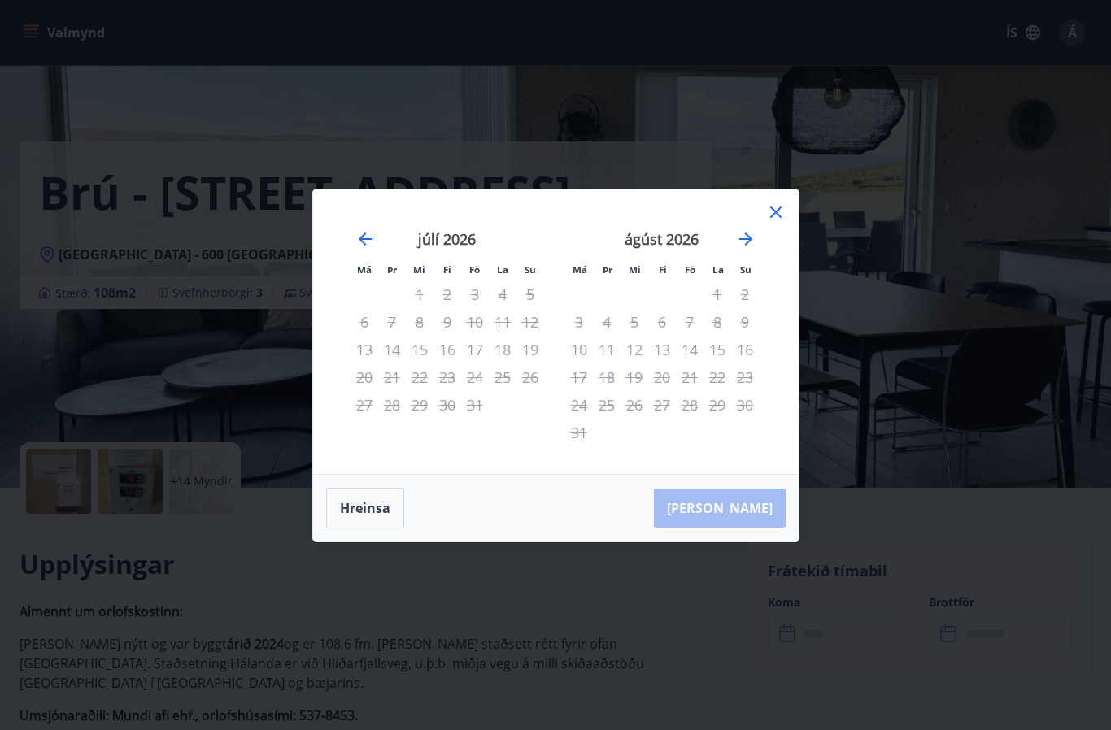
click at [755, 249] on icon "Move forward to switch to the next month." at bounding box center [746, 239] width 20 height 20
click at [781, 222] on icon at bounding box center [776, 212] width 20 height 20
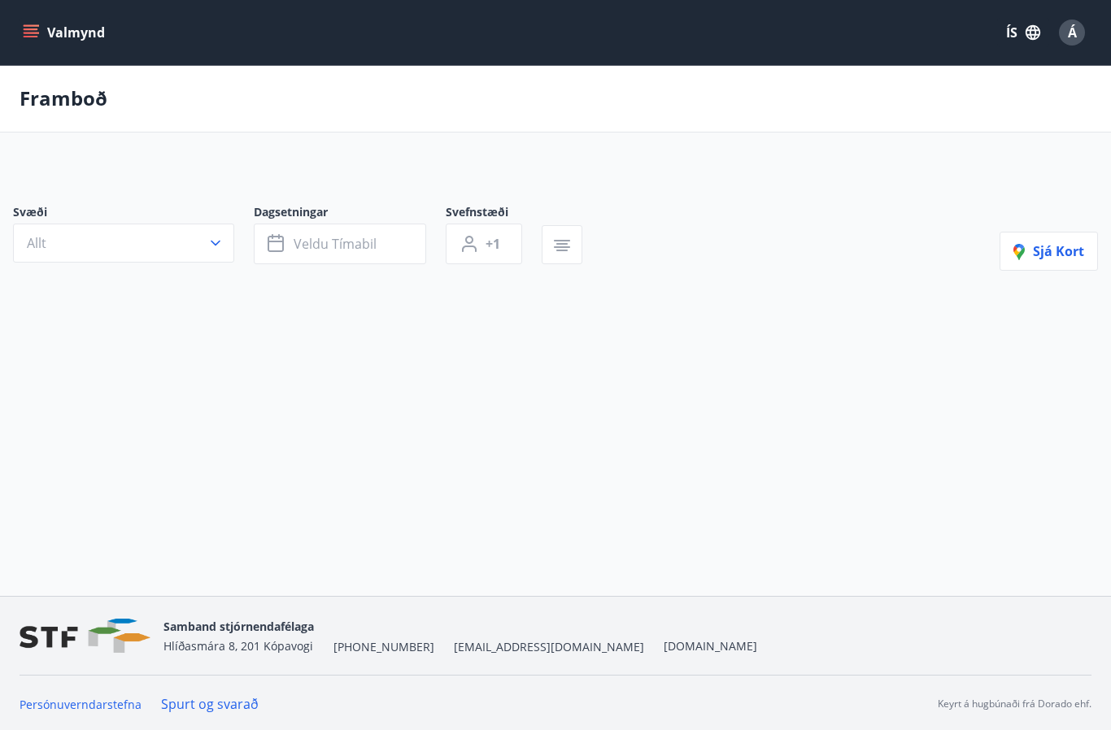
scroll to position [71, 0]
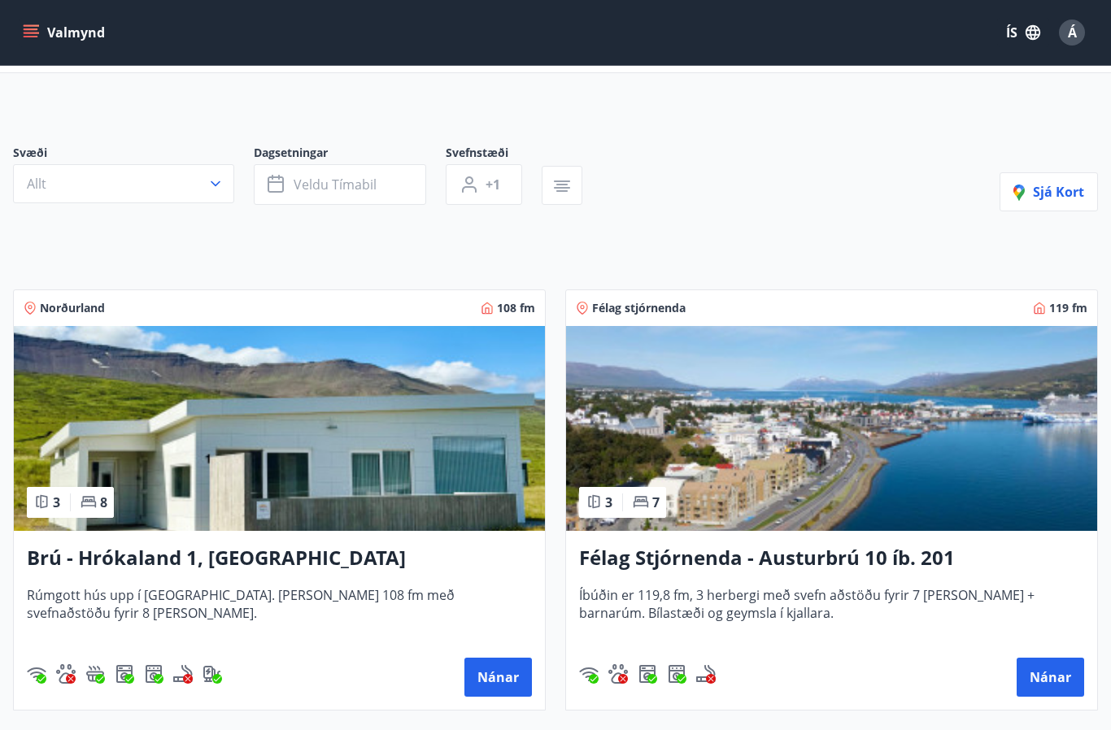
click at [202, 562] on h3 "Brú - Hrókaland 1, [GEOGRAPHIC_DATA]" at bounding box center [279, 558] width 505 height 29
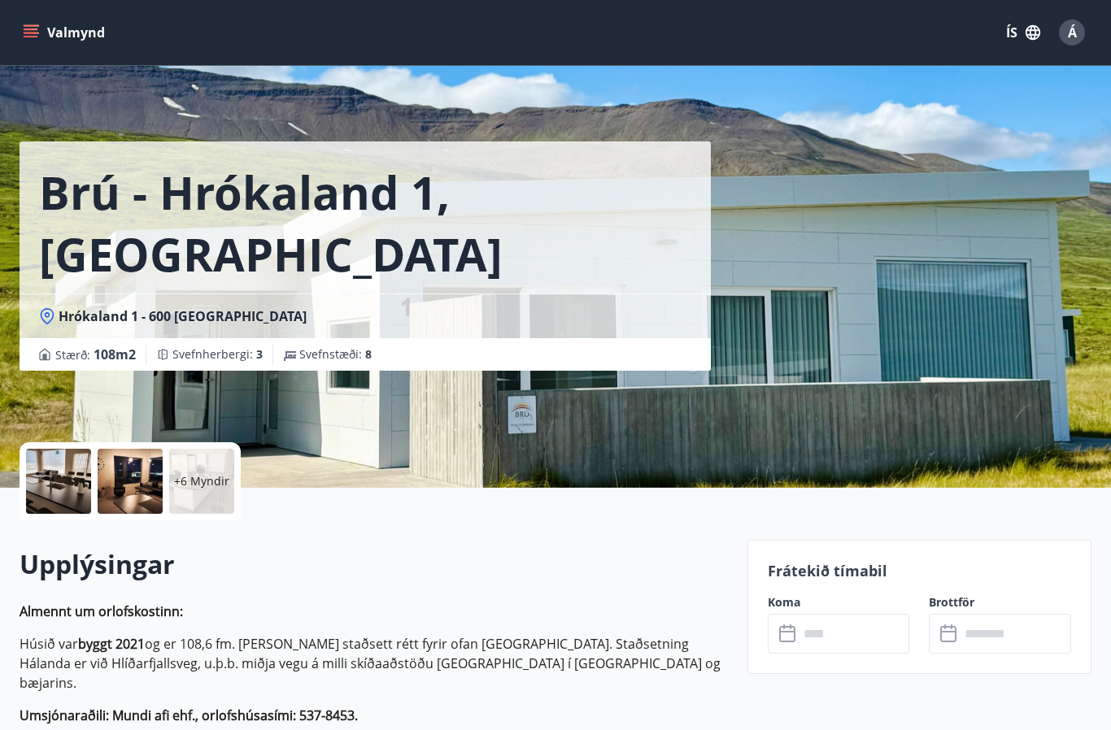
click at [855, 635] on input "text" at bounding box center [854, 634] width 111 height 40
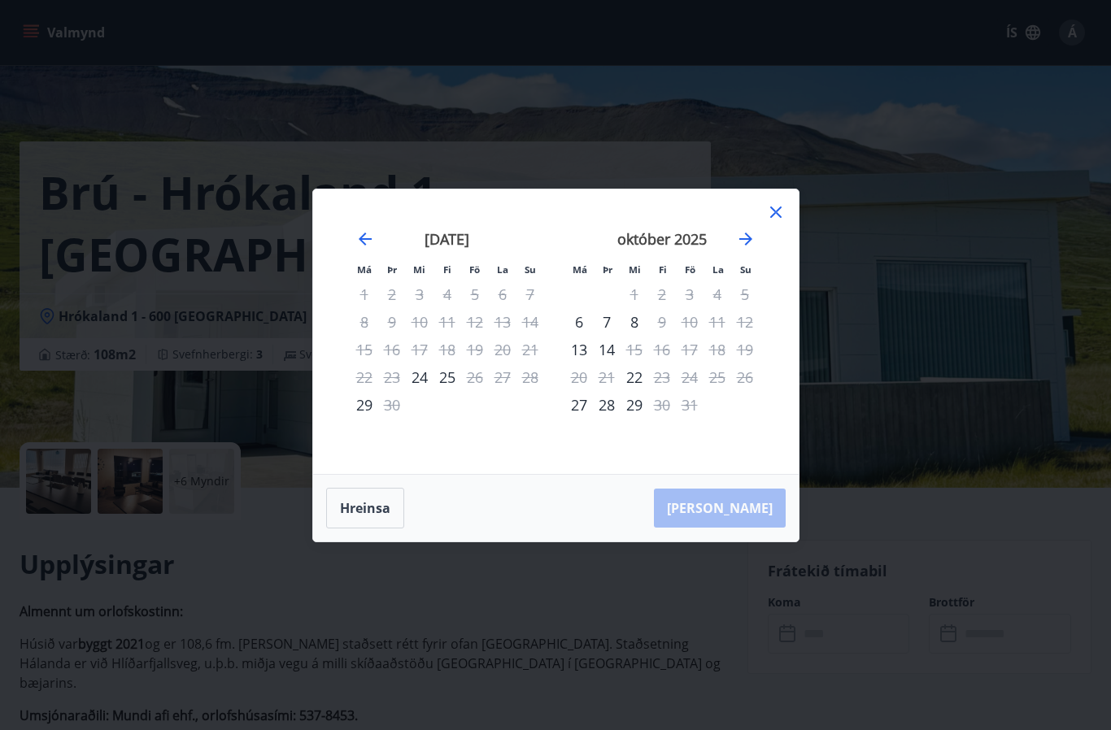
click at [758, 292] on div "5" at bounding box center [745, 295] width 28 height 28
click at [749, 308] on div "12" at bounding box center [745, 322] width 28 height 28
click at [744, 311] on div "12" at bounding box center [745, 322] width 28 height 28
click at [745, 314] on div "12" at bounding box center [745, 322] width 28 height 28
click at [749, 315] on div "12" at bounding box center [745, 322] width 28 height 28
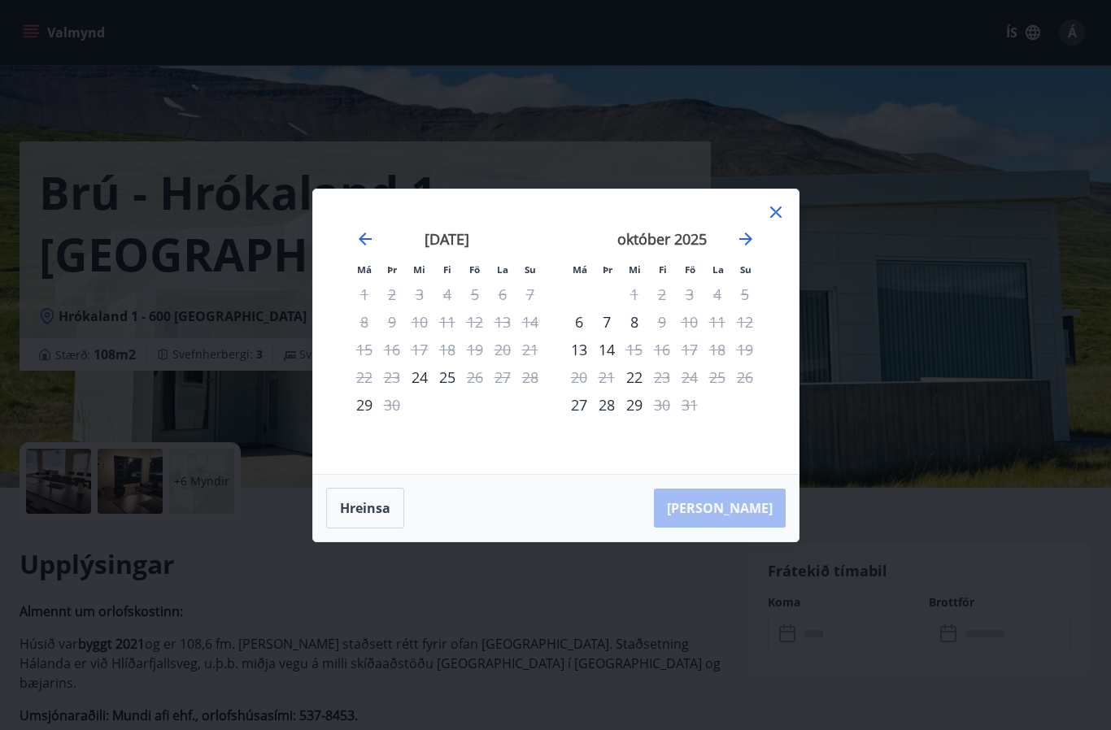
click at [736, 309] on div "12" at bounding box center [745, 322] width 28 height 28
click at [747, 309] on div "12" at bounding box center [745, 322] width 28 height 28
click at [751, 297] on div "5" at bounding box center [745, 295] width 28 height 28
click at [751, 303] on div "5" at bounding box center [745, 295] width 28 height 28
click at [749, 300] on div "5" at bounding box center [745, 295] width 28 height 28
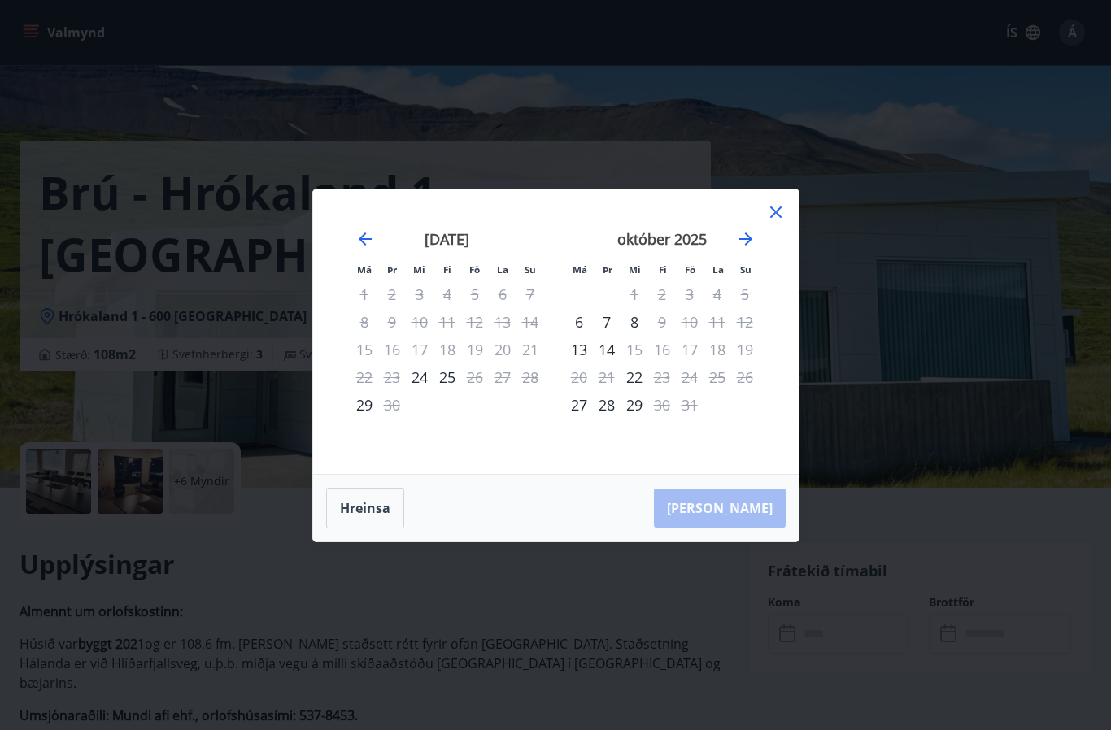
click at [739, 298] on div "5" at bounding box center [745, 295] width 28 height 28
click at [370, 291] on div "1" at bounding box center [364, 295] width 28 height 28
click at [753, 301] on div "5" at bounding box center [745, 295] width 28 height 28
click at [777, 279] on div "[DATE] 1 2 3 4 5 6 7 8 9 10 11 12 13 14 15 16 17 18 19 20 21 22 23 24 25 26 27 …" at bounding box center [771, 342] width 862 height 267
click at [757, 312] on div "12" at bounding box center [745, 322] width 28 height 28
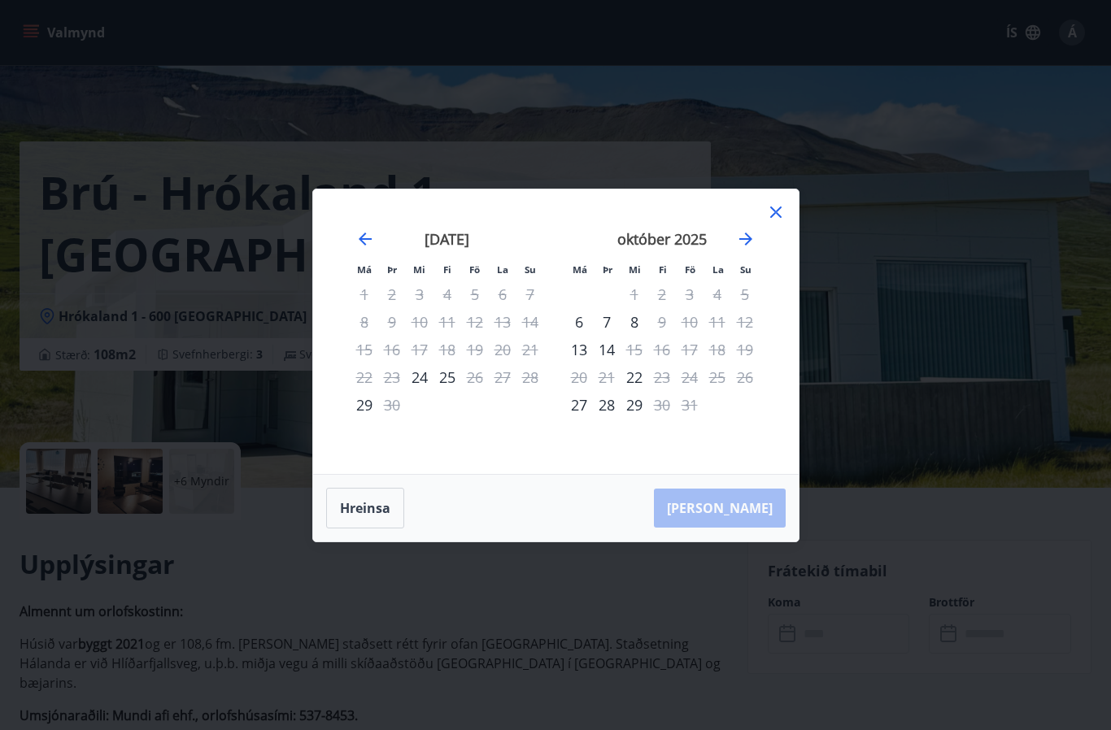
click at [777, 261] on div "[DATE] 1 2 3 4 5 6 7 8 9 10 11 12 13 14 15 16 17 18 19 20 21 22 23 24 25 26 27 …" at bounding box center [771, 342] width 862 height 267
click at [780, 263] on div "Má Þr Mi Fi Fö La Su Má Þr Mi Fi Fö La Su [DATE] 1 2 3 4 5 6 7 8 9 10 11 12 13 …" at bounding box center [555, 331] width 485 height 285
click at [857, 244] on div "Má Þr Mi Fi Fö La Su Má Þr Mi Fi Fö La Su [DATE] 1 2 3 4 5 6 7 8 9 10 11 12 13 …" at bounding box center [555, 365] width 1111 height 730
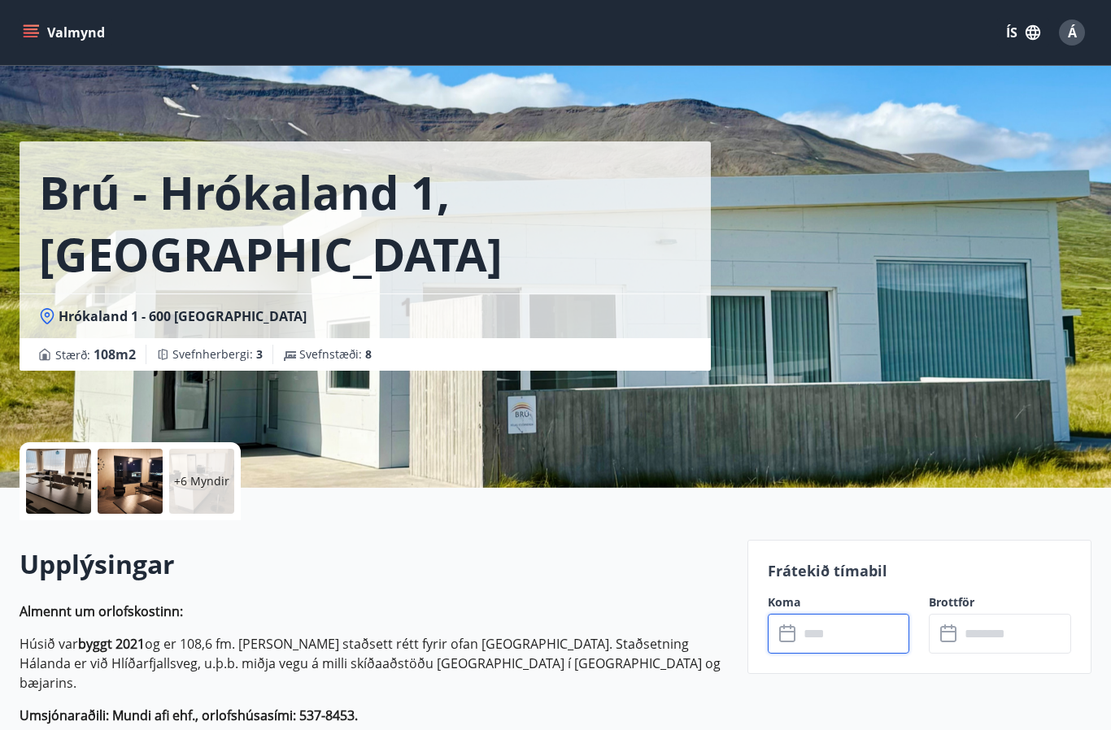
click at [862, 640] on input "text" at bounding box center [854, 634] width 111 height 40
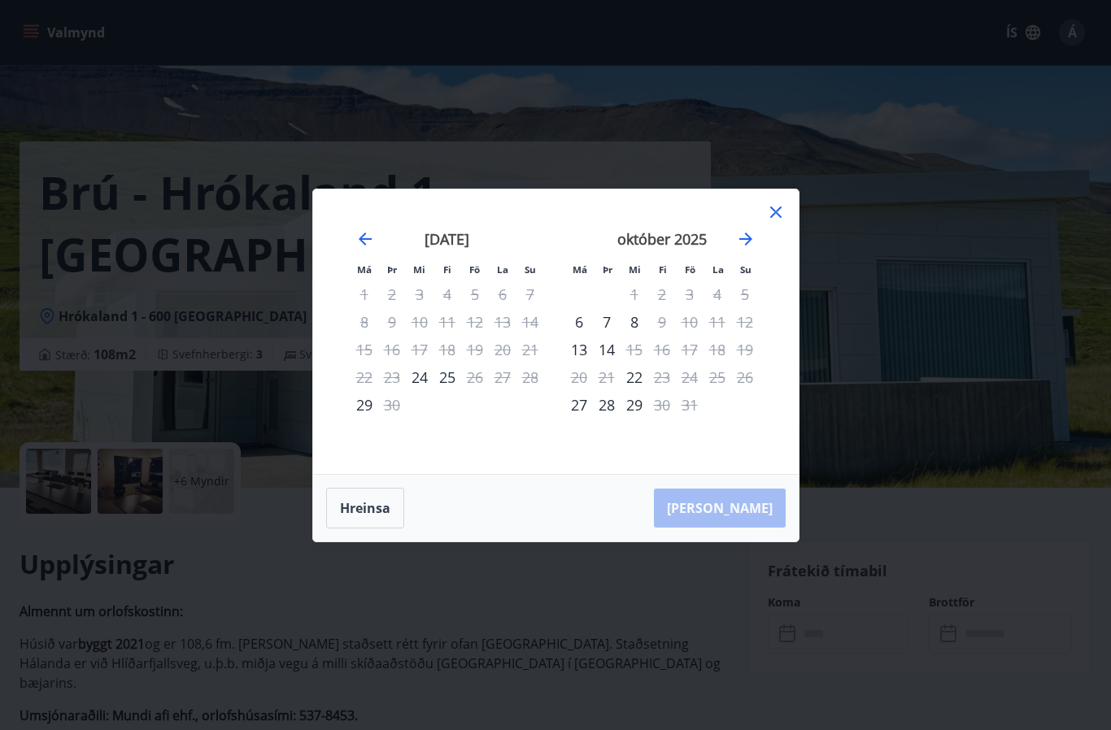
click at [749, 303] on div "5" at bounding box center [745, 295] width 28 height 28
click at [720, 680] on div "Má Þr Mi Fi Fö La Su Má Þr Mi Fi Fö La Su [DATE] 1 2 3 4 5 6 7 8 9 10 11 12 13 …" at bounding box center [555, 365] width 1111 height 730
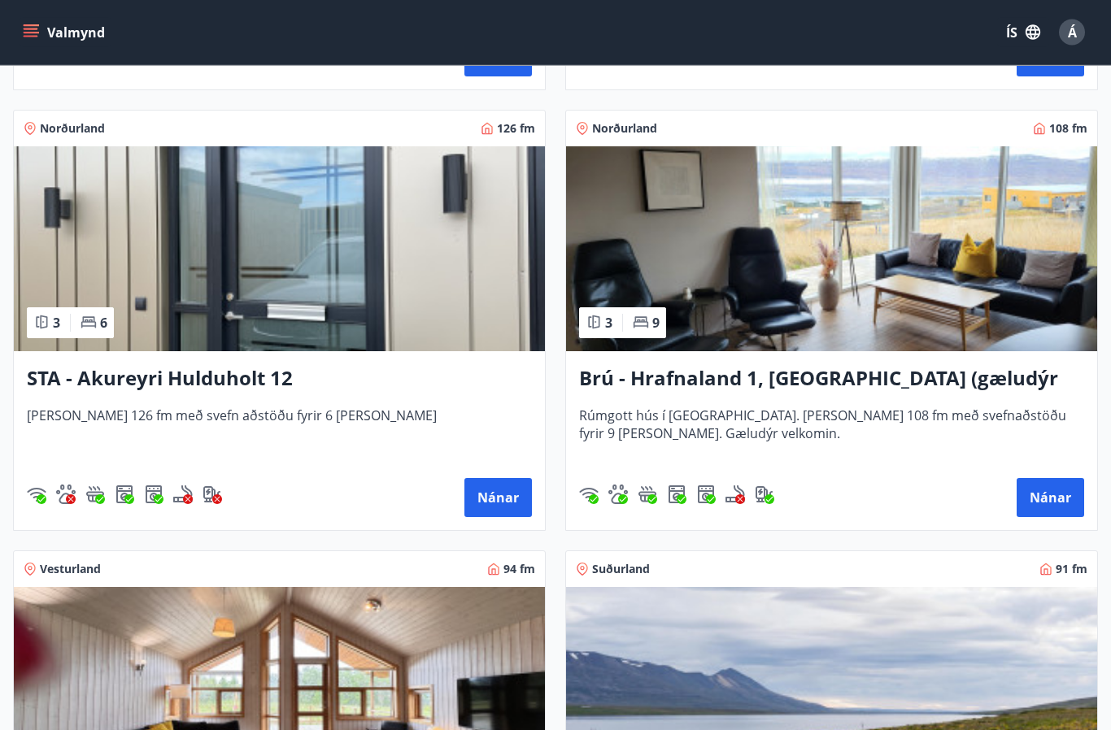
scroll to position [1134, 0]
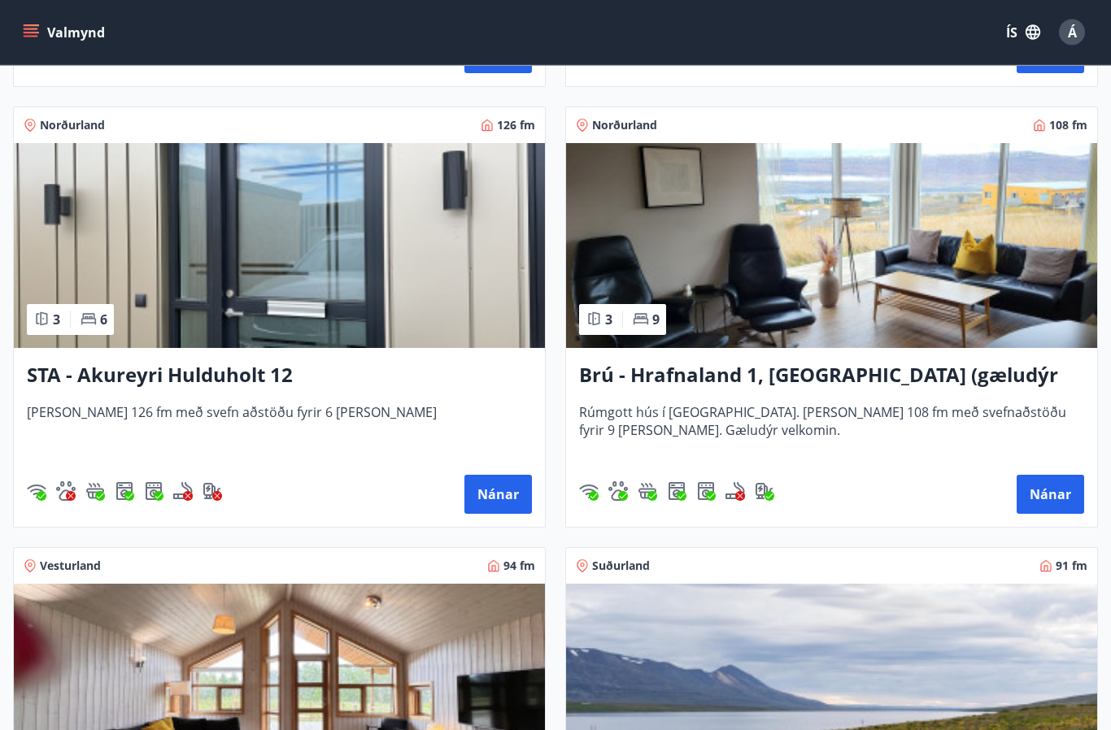
click at [834, 404] on span "Rúmgott hús í [GEOGRAPHIC_DATA]. [PERSON_NAME] 108 fm með svefnaðstöðu fyrir 9 …" at bounding box center [831, 431] width 505 height 54
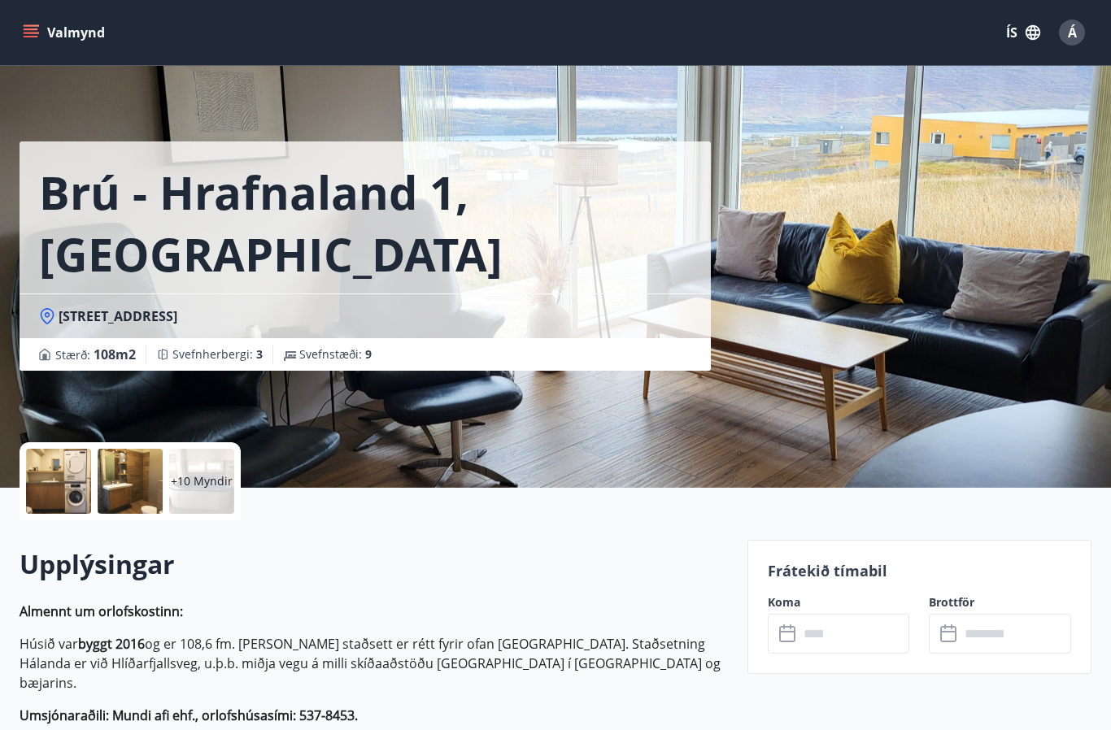
click at [855, 633] on input "text" at bounding box center [854, 634] width 111 height 40
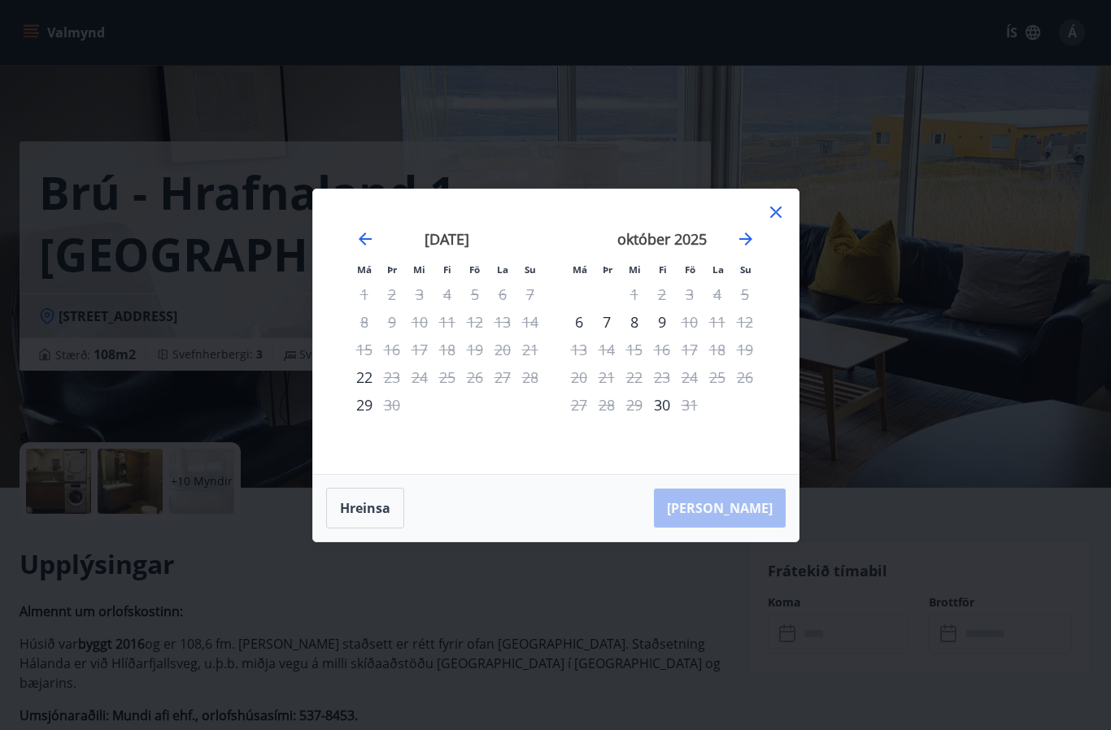
click at [748, 249] on icon "Move forward to switch to the next month." at bounding box center [746, 239] width 20 height 20
click at [747, 249] on icon "Move forward to switch to the next month." at bounding box center [746, 239] width 20 height 20
click at [754, 249] on icon "Move forward to switch to the next month." at bounding box center [746, 239] width 20 height 20
click at [753, 249] on icon "Move forward to switch to the next month." at bounding box center [746, 239] width 20 height 20
click at [751, 249] on icon "Move forward to switch to the next month." at bounding box center [746, 239] width 20 height 20
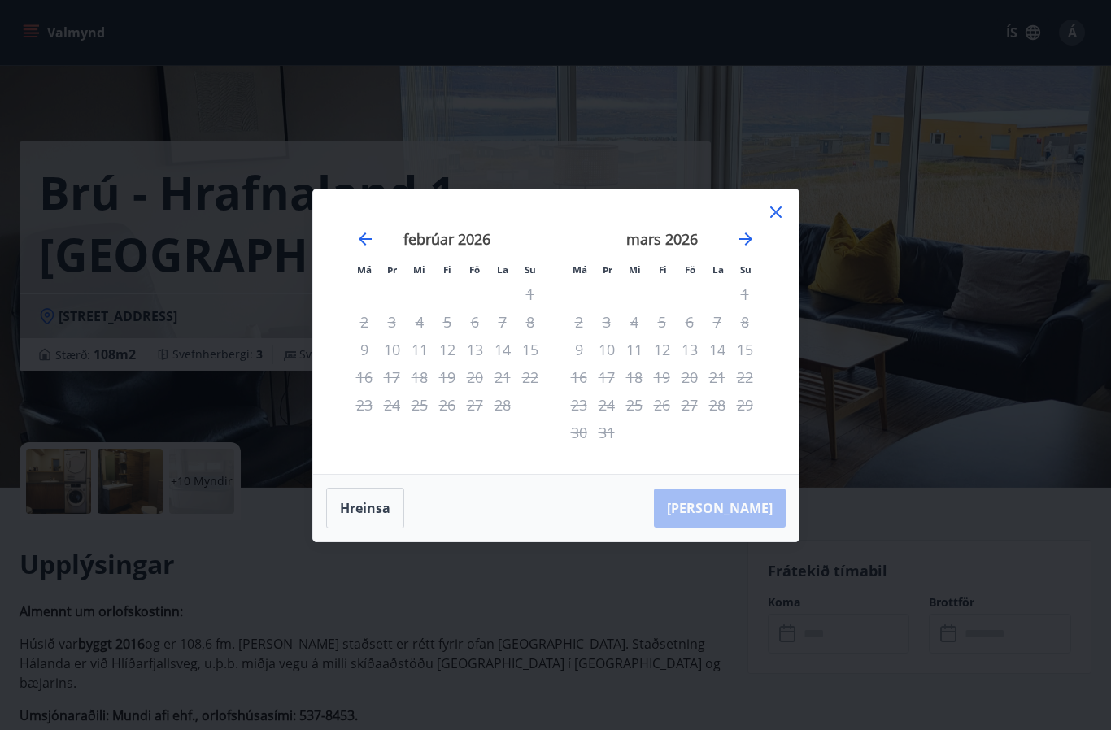
click at [755, 249] on icon "Move forward to switch to the next month." at bounding box center [746, 239] width 20 height 20
click at [750, 246] on icon "Move forward to switch to the next month." at bounding box center [745, 239] width 13 height 13
click at [751, 246] on icon "Move forward to switch to the next month." at bounding box center [745, 239] width 13 height 13
click at [752, 249] on icon "Move forward to switch to the next month." at bounding box center [746, 239] width 20 height 20
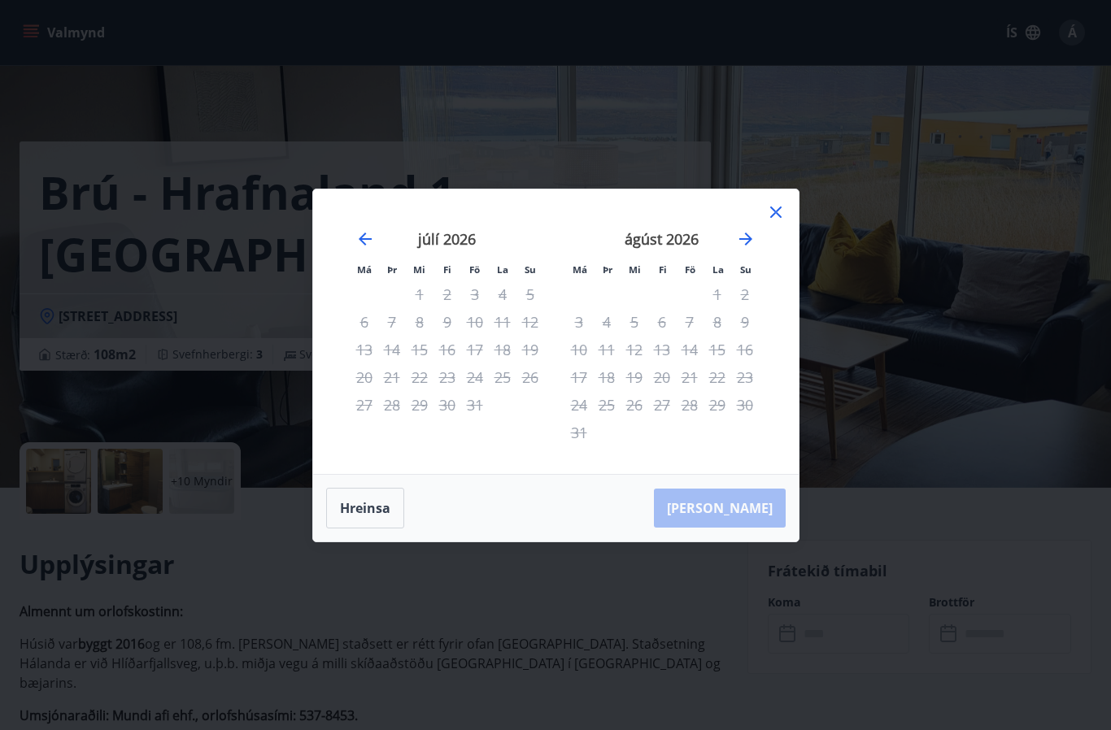
click at [753, 249] on icon "Move forward to switch to the next month." at bounding box center [746, 239] width 20 height 20
click at [755, 249] on icon "Move forward to switch to the next month." at bounding box center [746, 239] width 20 height 20
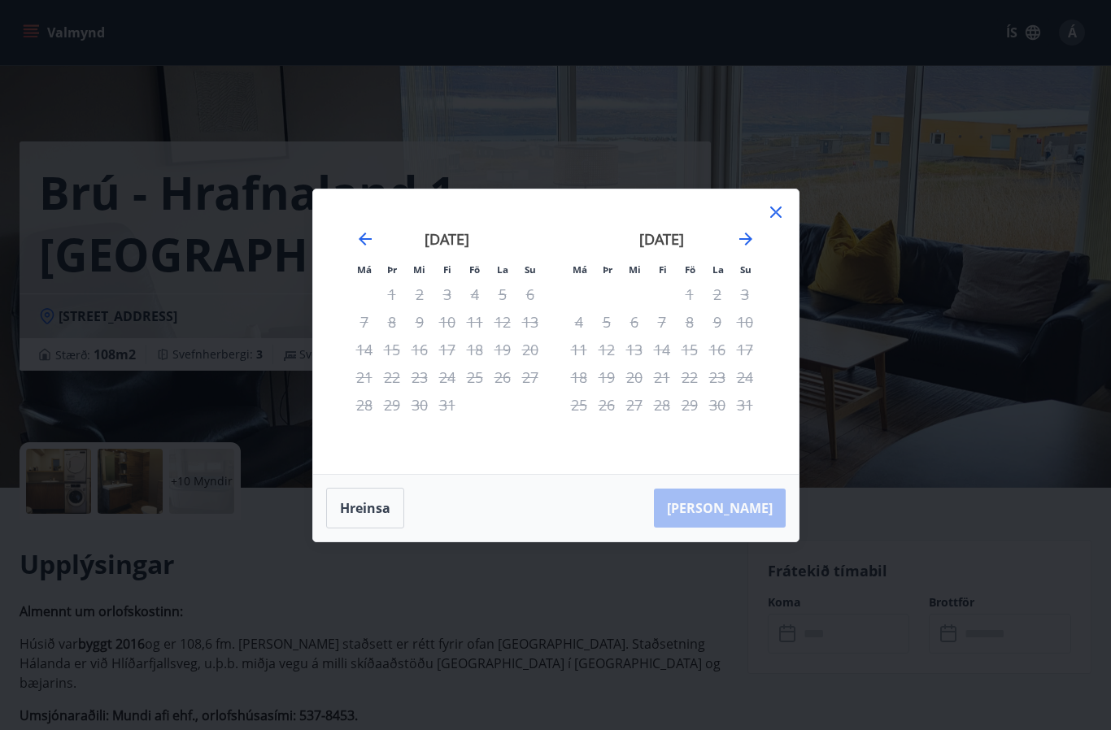
click at [747, 246] on icon "Move forward to switch to the next month." at bounding box center [745, 239] width 13 height 13
click at [754, 249] on icon "Move forward to switch to the next month." at bounding box center [746, 239] width 20 height 20
click at [875, 218] on div "Má Þr Mi Fi Fö La Su Má Þr Mi Fi Fö La Su [DATE] 1 2 3 4 5 6 7 8 9 10 11 12 13 …" at bounding box center [555, 365] width 1111 height 730
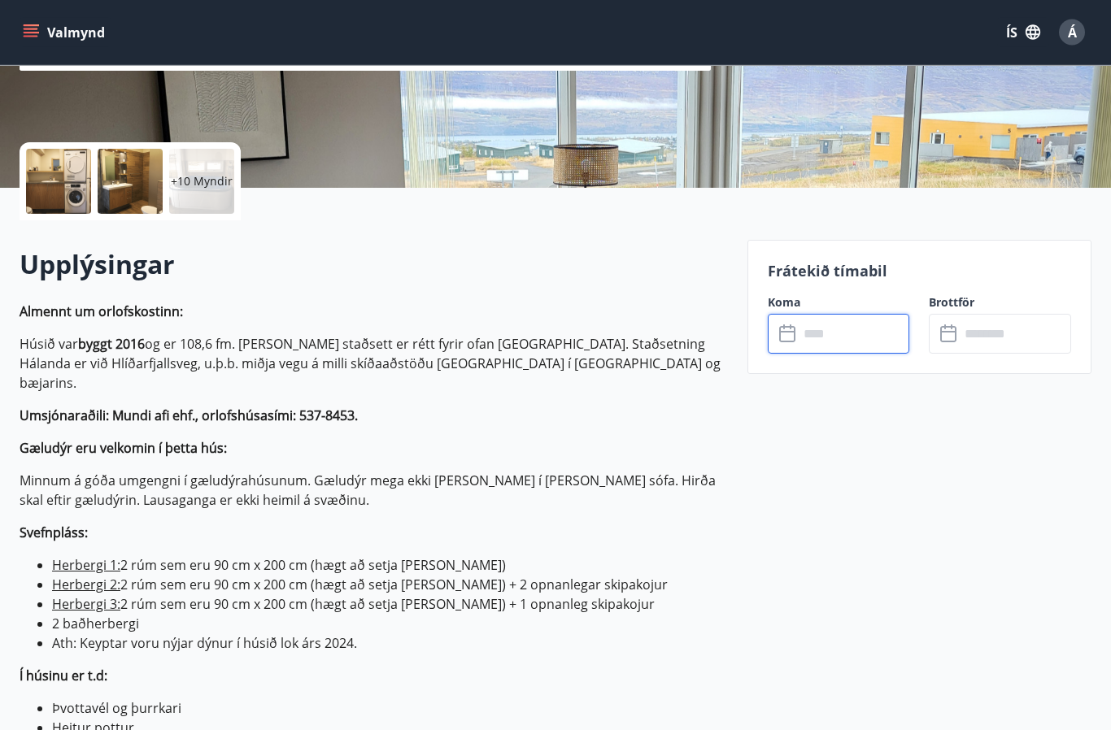
scroll to position [301, 0]
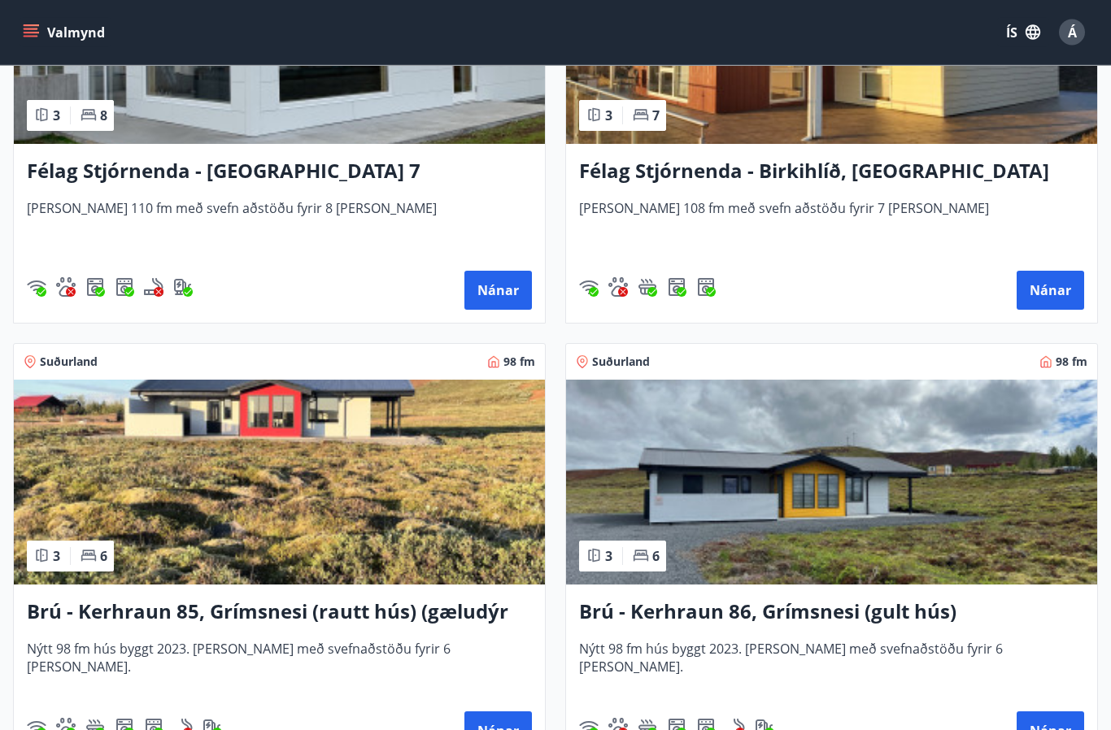
scroll to position [5307, 0]
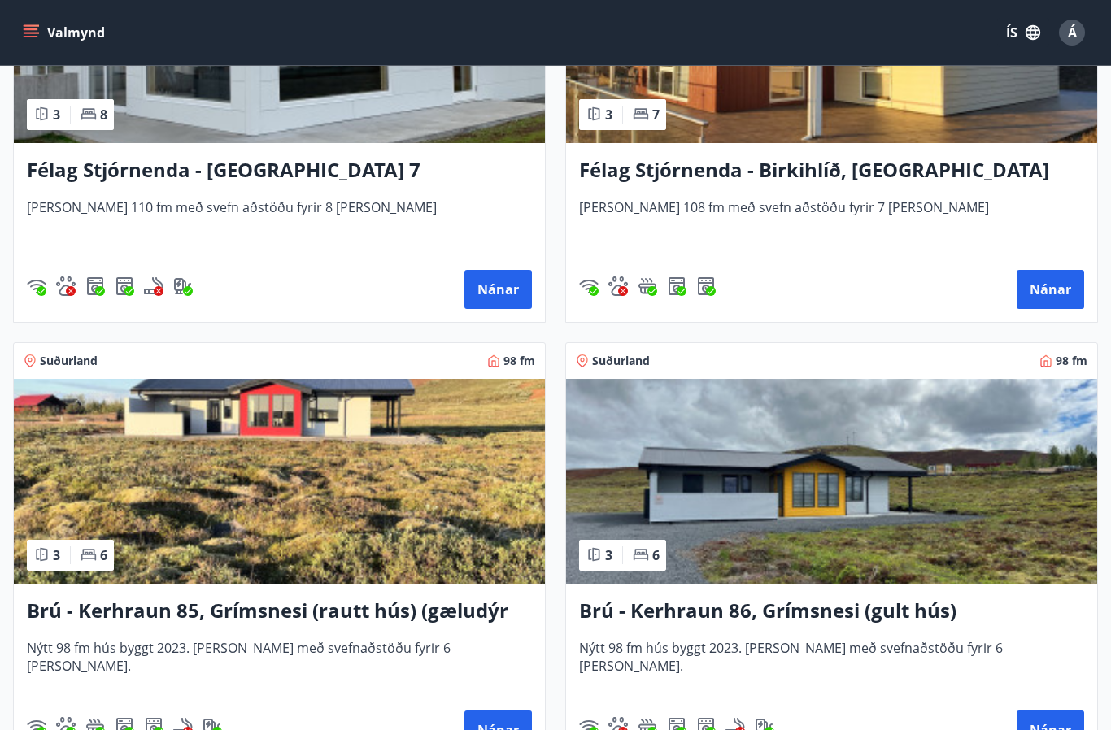
click at [806, 543] on img at bounding box center [831, 481] width 531 height 205
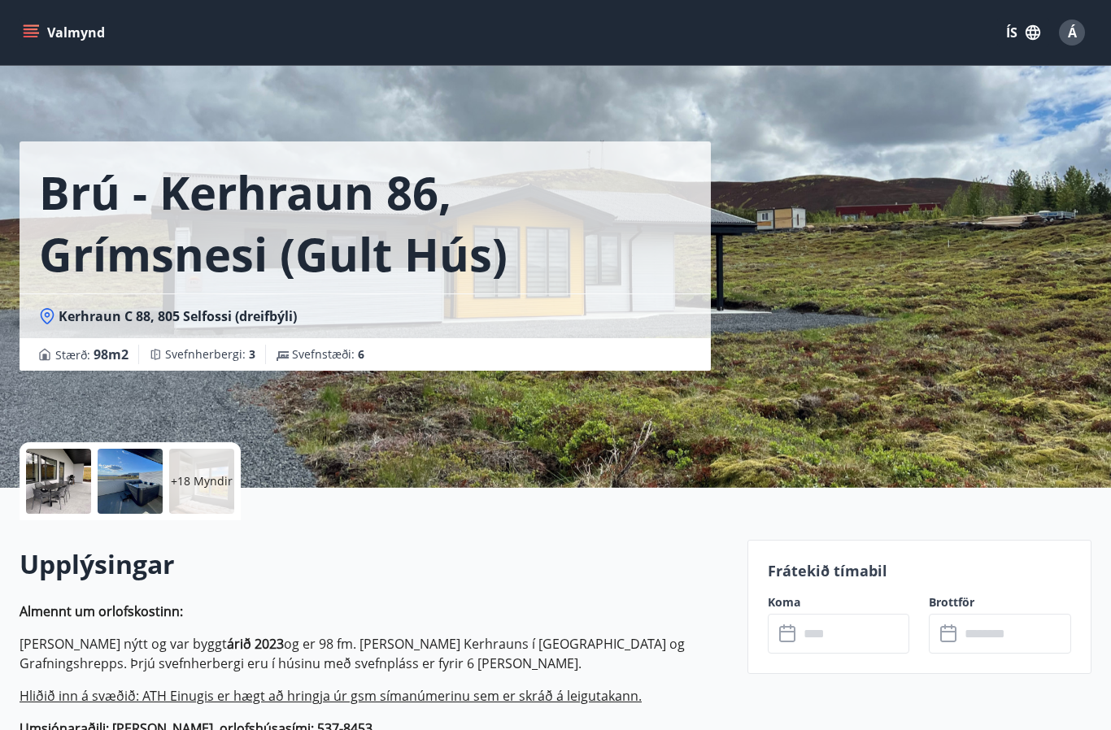
click at [873, 638] on input "text" at bounding box center [854, 634] width 111 height 40
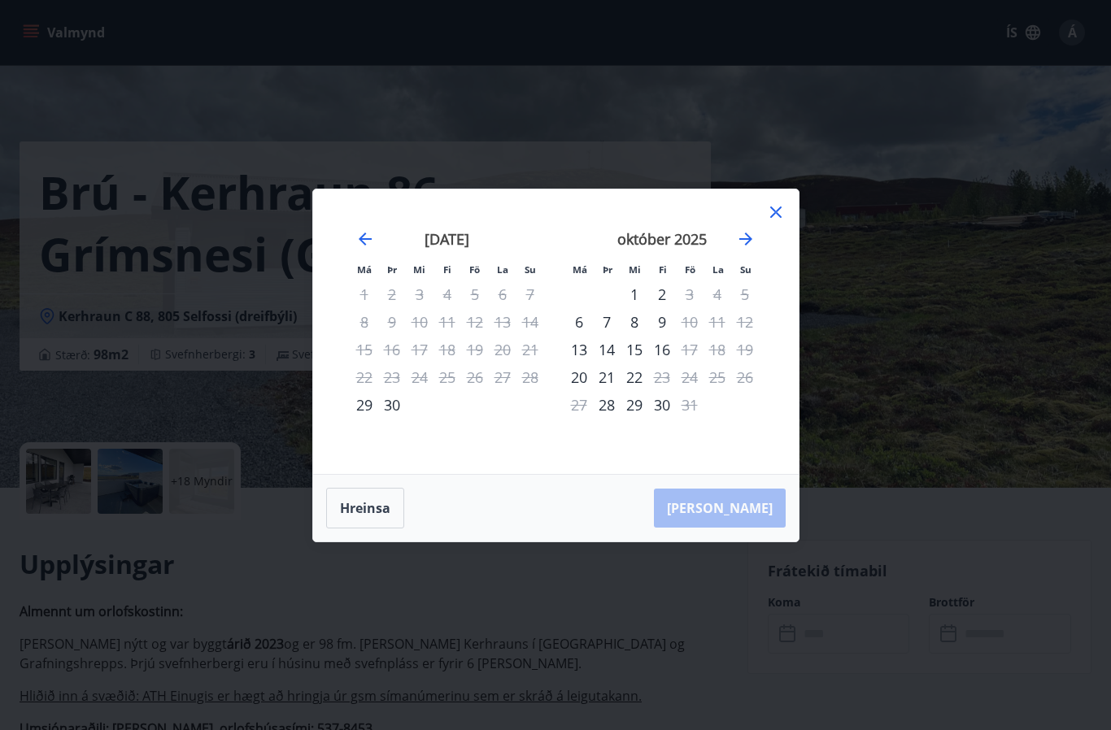
click at [746, 249] on icon "Move forward to switch to the next month." at bounding box center [746, 239] width 20 height 20
click at [743, 249] on icon "Move forward to switch to the next month." at bounding box center [746, 239] width 20 height 20
click at [741, 249] on icon "Move forward to switch to the next month." at bounding box center [746, 239] width 20 height 20
click at [755, 249] on icon "Move forward to switch to the next month." at bounding box center [746, 239] width 20 height 20
click at [749, 246] on icon "Move forward to switch to the next month." at bounding box center [745, 239] width 13 height 13
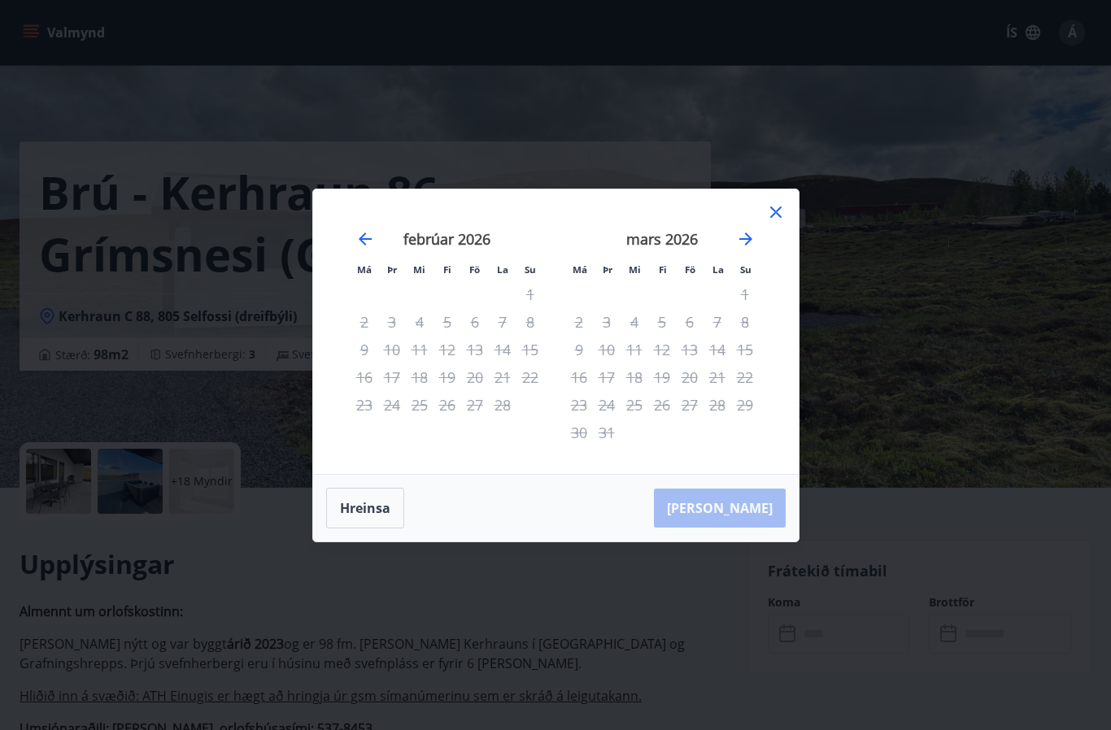
click at [751, 249] on icon "Move forward to switch to the next month." at bounding box center [746, 239] width 20 height 20
click at [754, 249] on icon "Move forward to switch to the next month." at bounding box center [746, 239] width 20 height 20
click at [755, 249] on icon "Move forward to switch to the next month." at bounding box center [746, 239] width 20 height 20
click at [753, 249] on icon "Move forward to switch to the next month." at bounding box center [746, 239] width 20 height 20
click at [754, 249] on icon "Move forward to switch to the next month." at bounding box center [746, 239] width 20 height 20
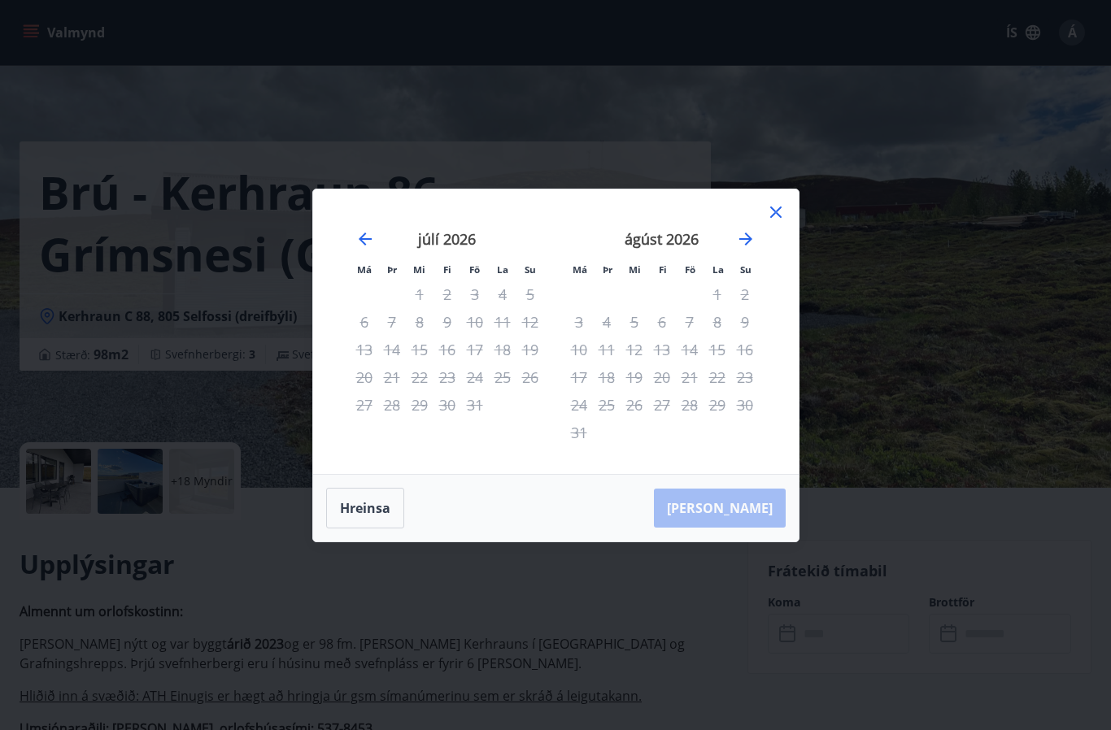
click at [754, 249] on icon "Move forward to switch to the next month." at bounding box center [746, 239] width 20 height 20
click at [755, 249] on icon "Move forward to switch to the next month." at bounding box center [746, 239] width 20 height 20
click at [753, 249] on icon "Move forward to switch to the next month." at bounding box center [746, 239] width 20 height 20
click at [968, 160] on div "Má Þr Mi Fi Fö La Su Má Þr Mi Fi Fö La Su [DATE] 1 2 3 4 5 6 7 8 9 10 11 12 13 …" at bounding box center [555, 365] width 1111 height 730
